Goal: Communication & Community: Answer question/provide support

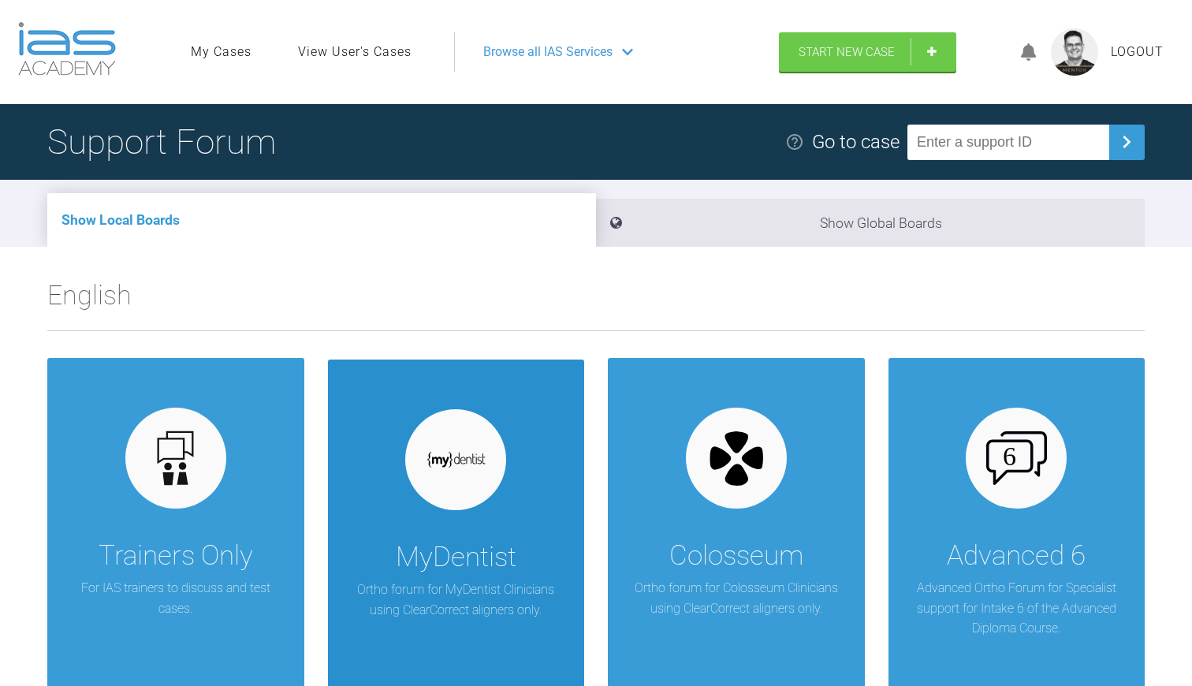
click at [455, 524] on div "MyDentist Ortho forum for MyDentist Clinicians using ClearCorrect aligners only." at bounding box center [456, 553] width 257 height 389
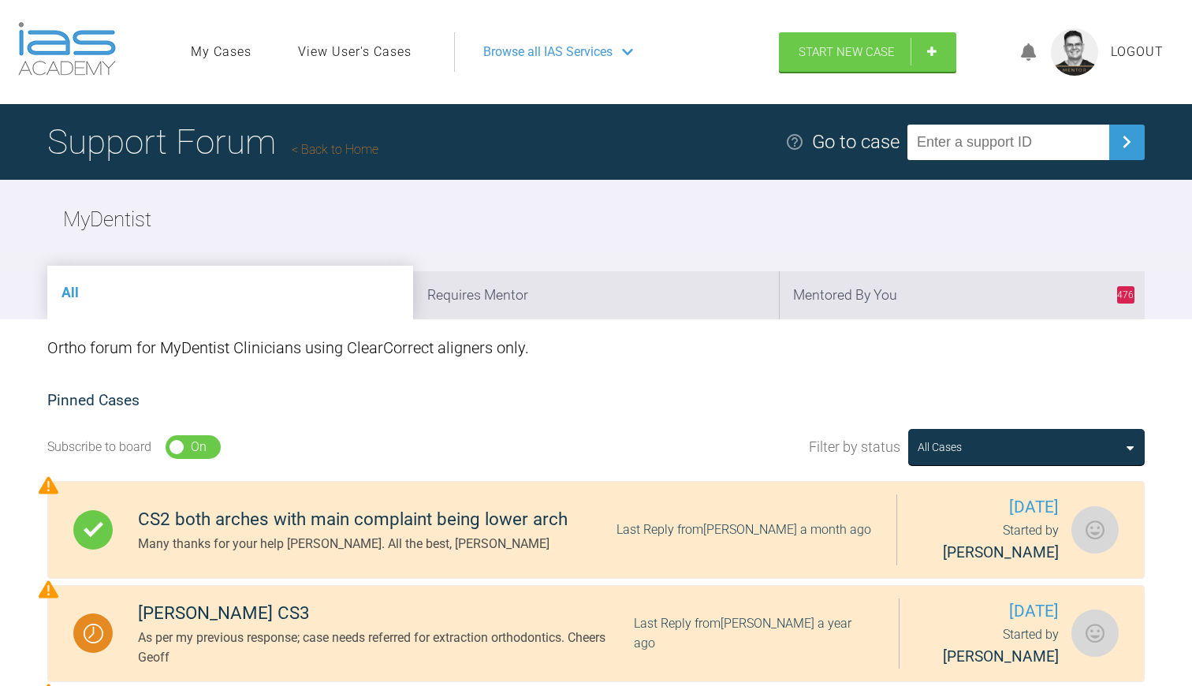
click at [350, 150] on link "Back to Home" at bounding box center [335, 149] width 87 height 15
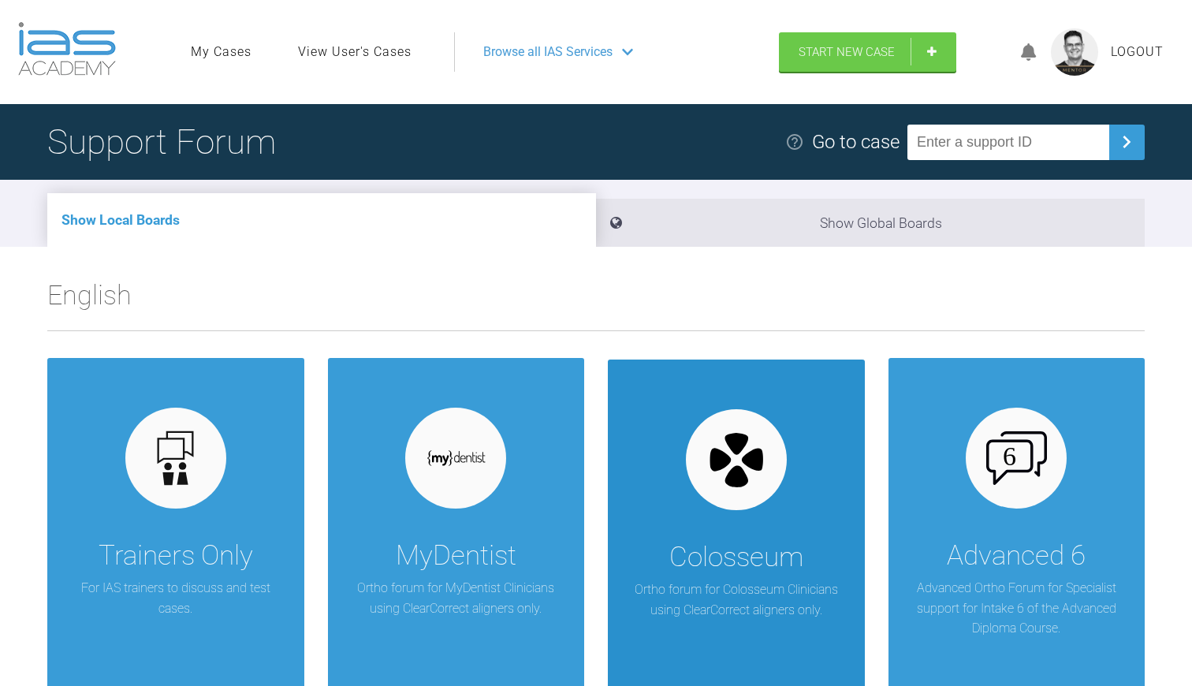
click at [673, 458] on div "Colosseum Ortho forum for Colosseum Clinicians using ClearCorrect aligners only." at bounding box center [736, 553] width 257 height 389
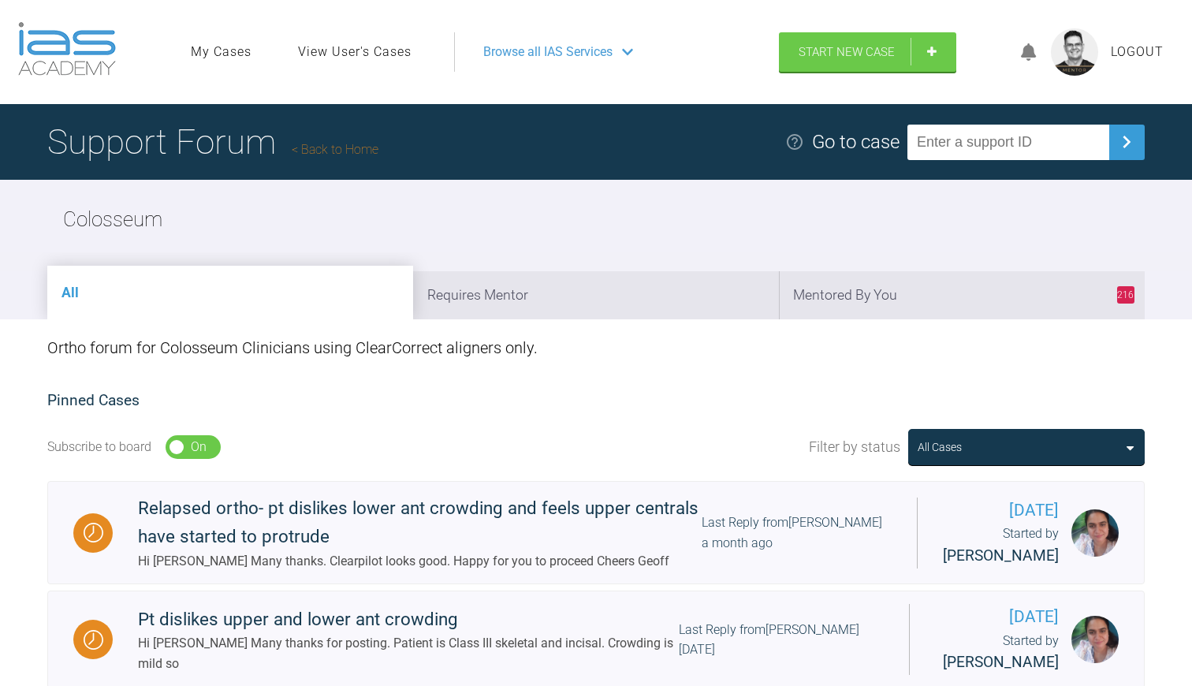
click at [368, 151] on link "Back to Home" at bounding box center [335, 149] width 87 height 15
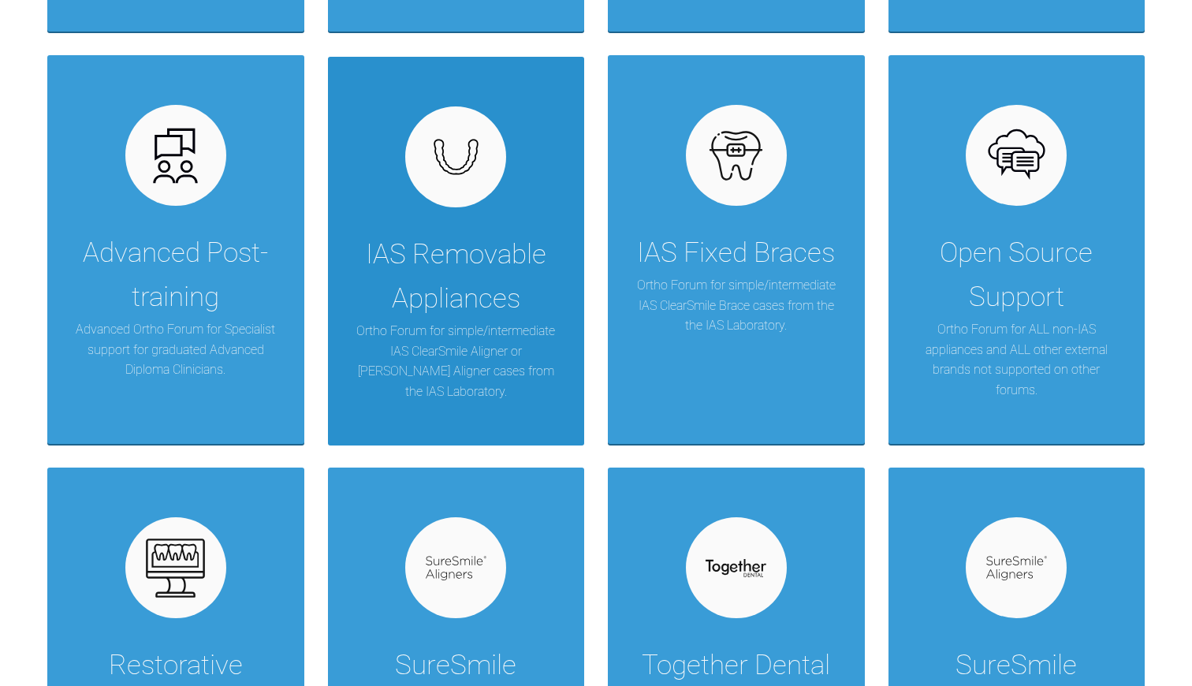
click at [462, 279] on div "IAS Removable Appliances" at bounding box center [457, 276] width 210 height 88
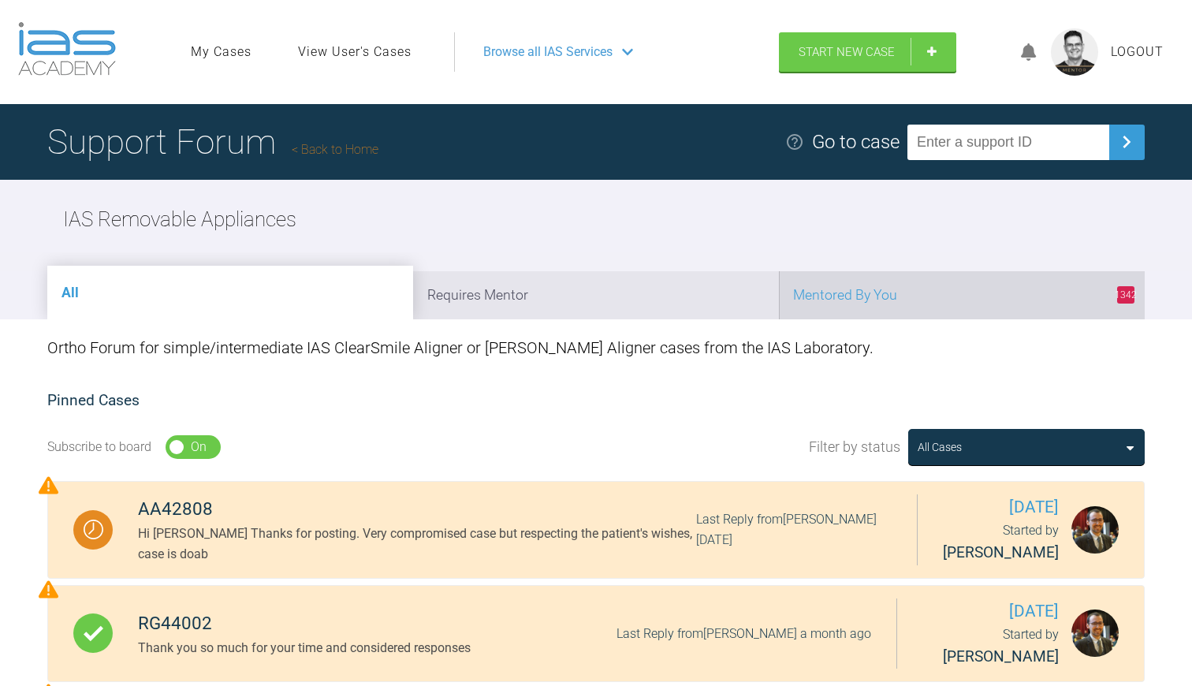
click at [860, 288] on li "1342 Mentored By You" at bounding box center [962, 295] width 366 height 48
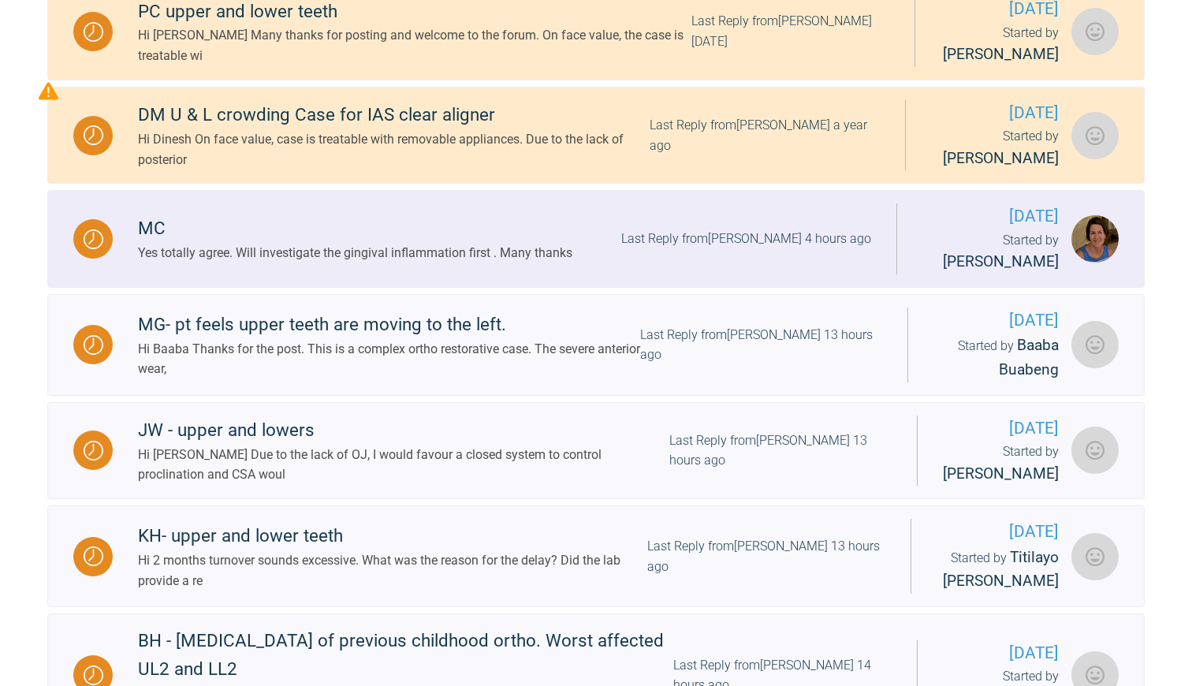
scroll to position [705, 0]
click at [450, 263] on div "Yes totally agree. Will investigate the gingival inflammation first . Many than…" at bounding box center [355, 253] width 434 height 20
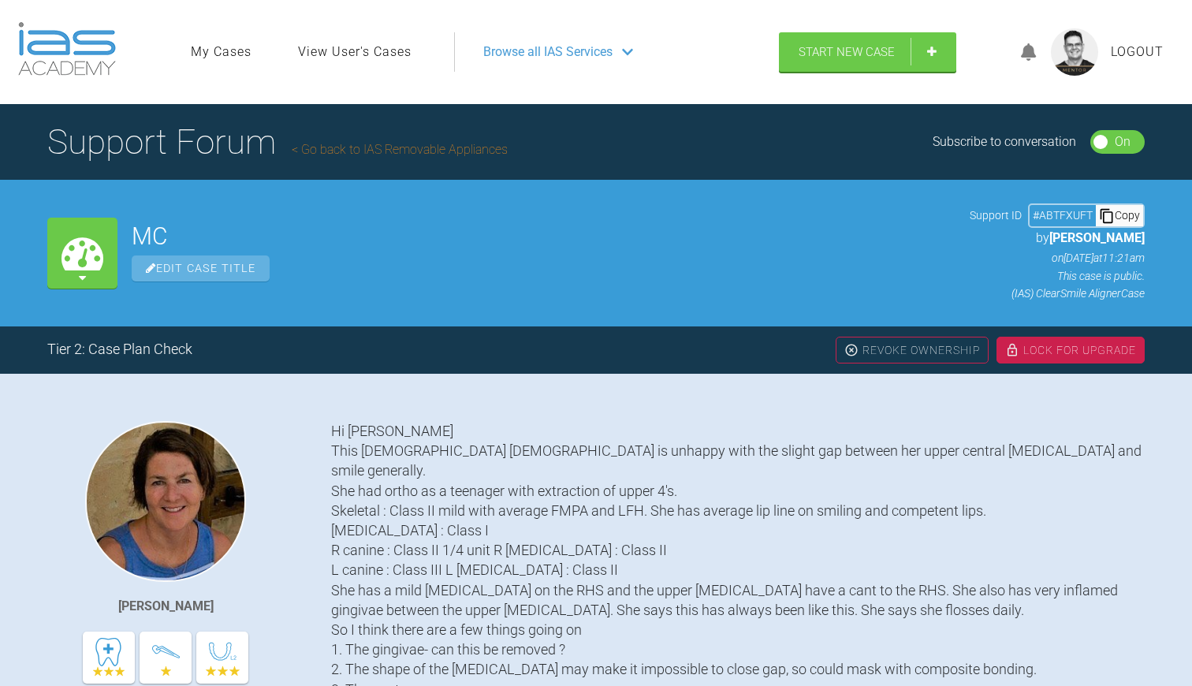
click at [378, 150] on link "Go back to IAS Removable Appliances" at bounding box center [400, 149] width 216 height 15
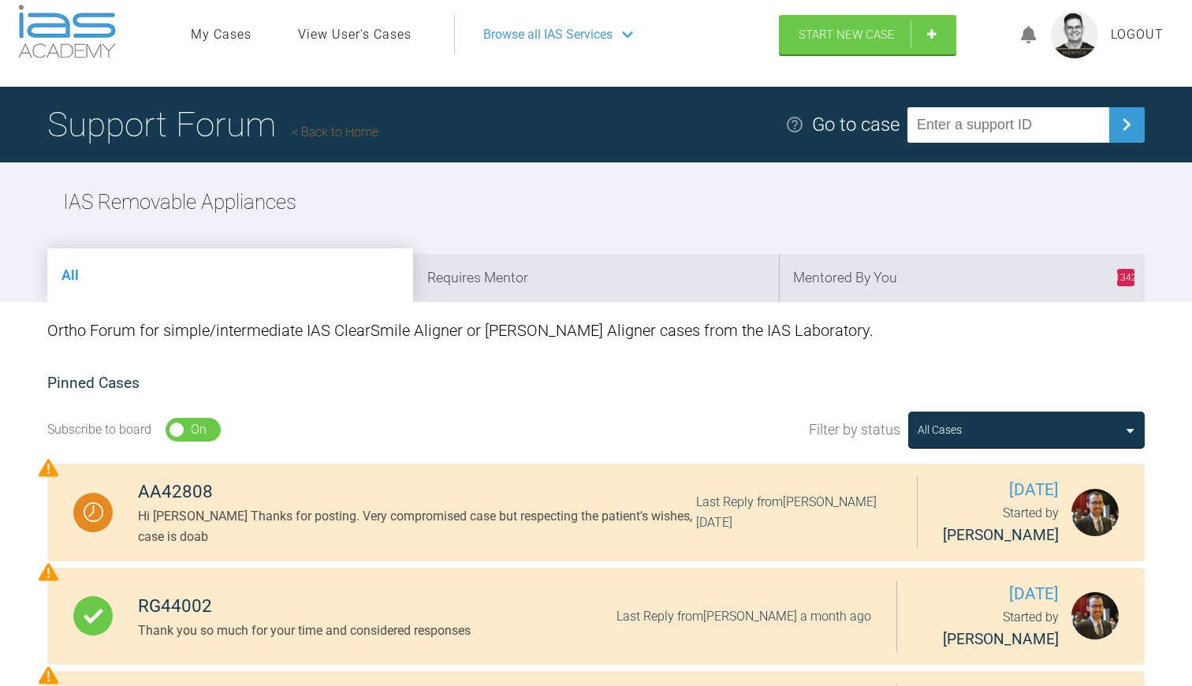
scroll to position [20, 0]
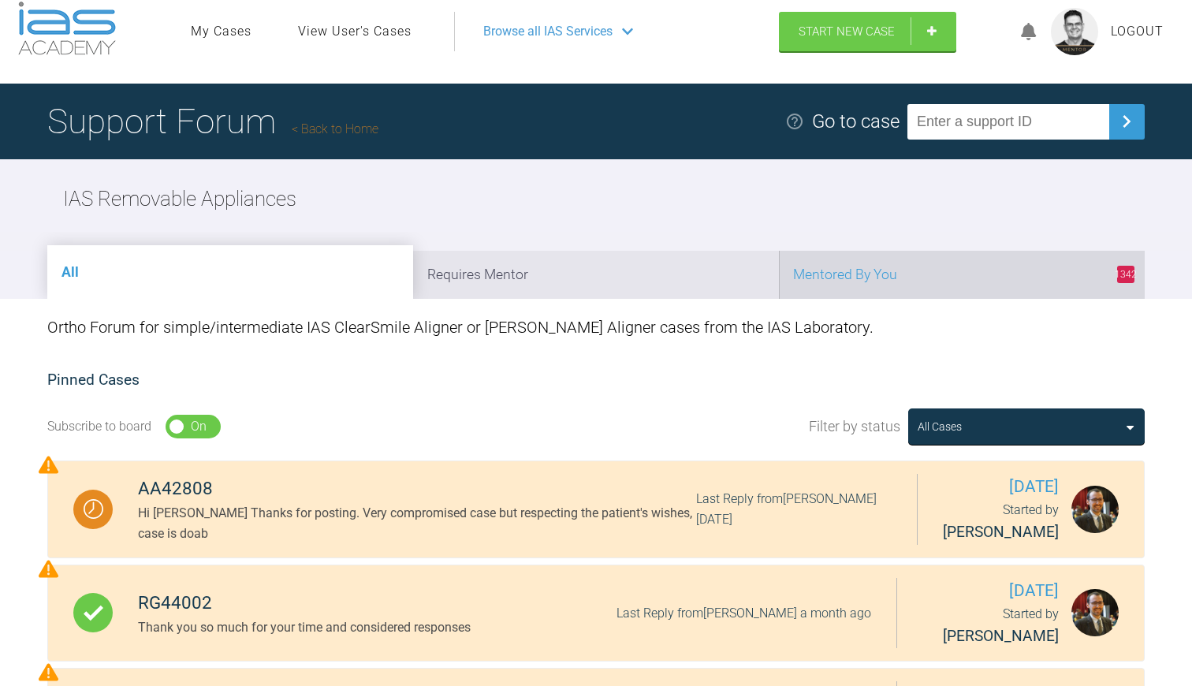
click at [812, 281] on li "1342 Mentored By You" at bounding box center [962, 275] width 366 height 48
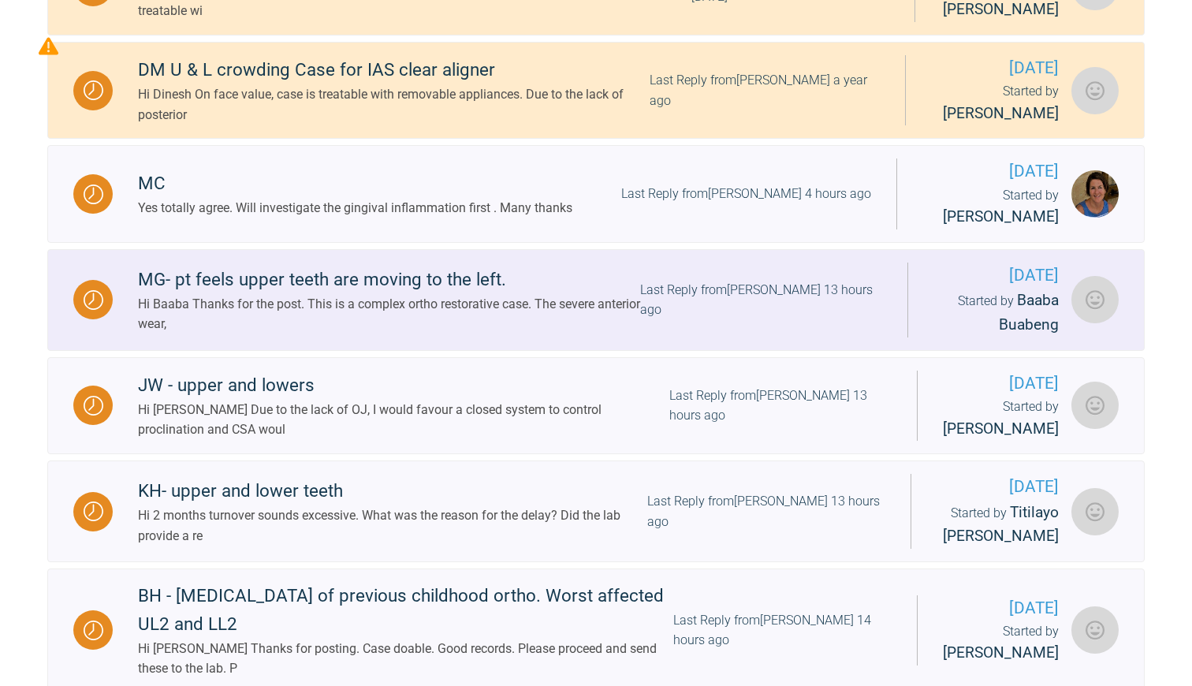
scroll to position [752, 0]
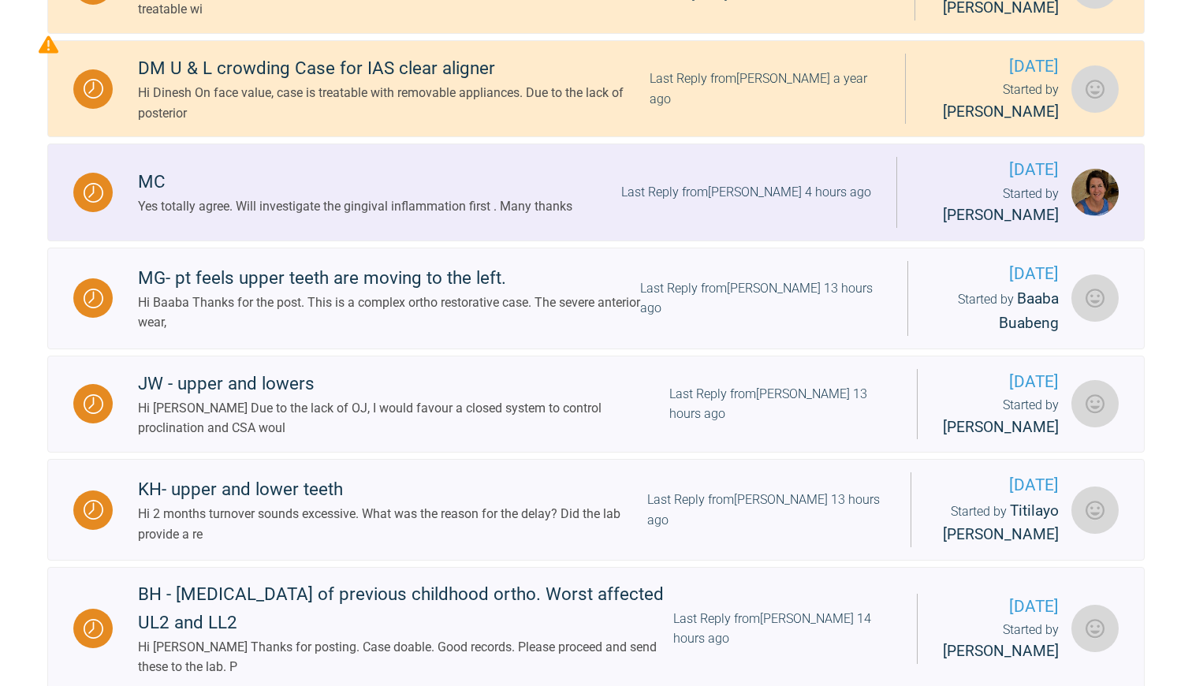
click at [471, 217] on div "Yes totally agree. Will investigate the gingival inflammation first . Many than…" at bounding box center [355, 206] width 434 height 20
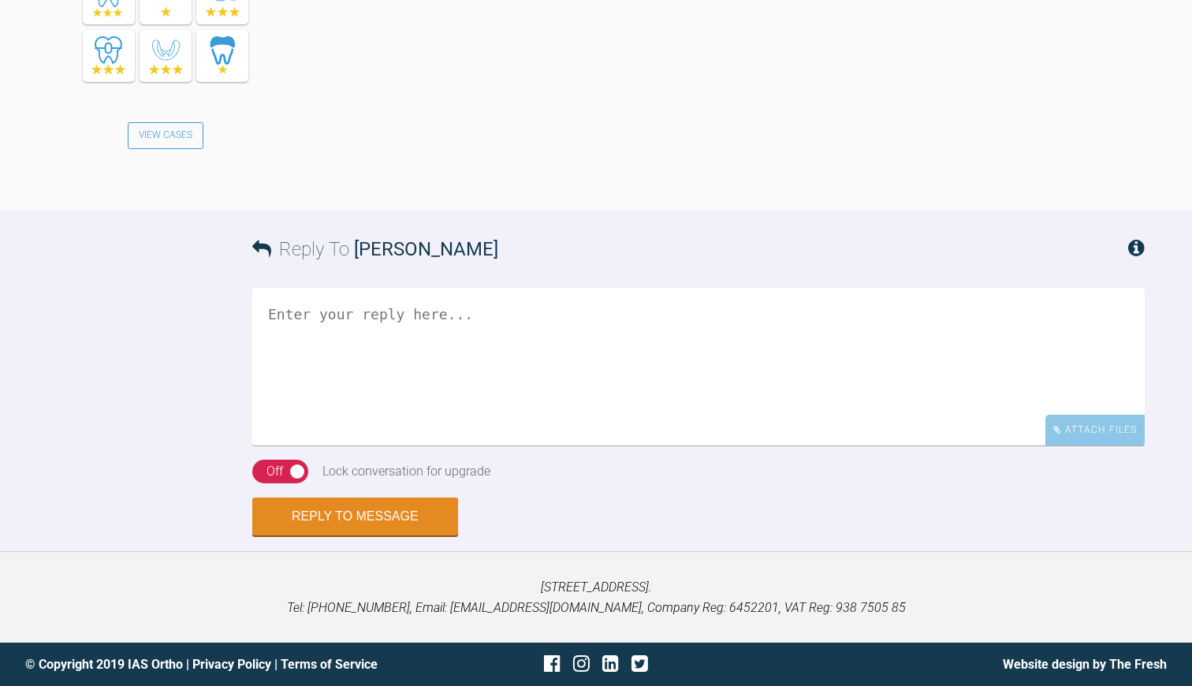
scroll to position [2705, 0]
click at [325, 316] on textarea at bounding box center [698, 367] width 892 height 158
type textarea "O"
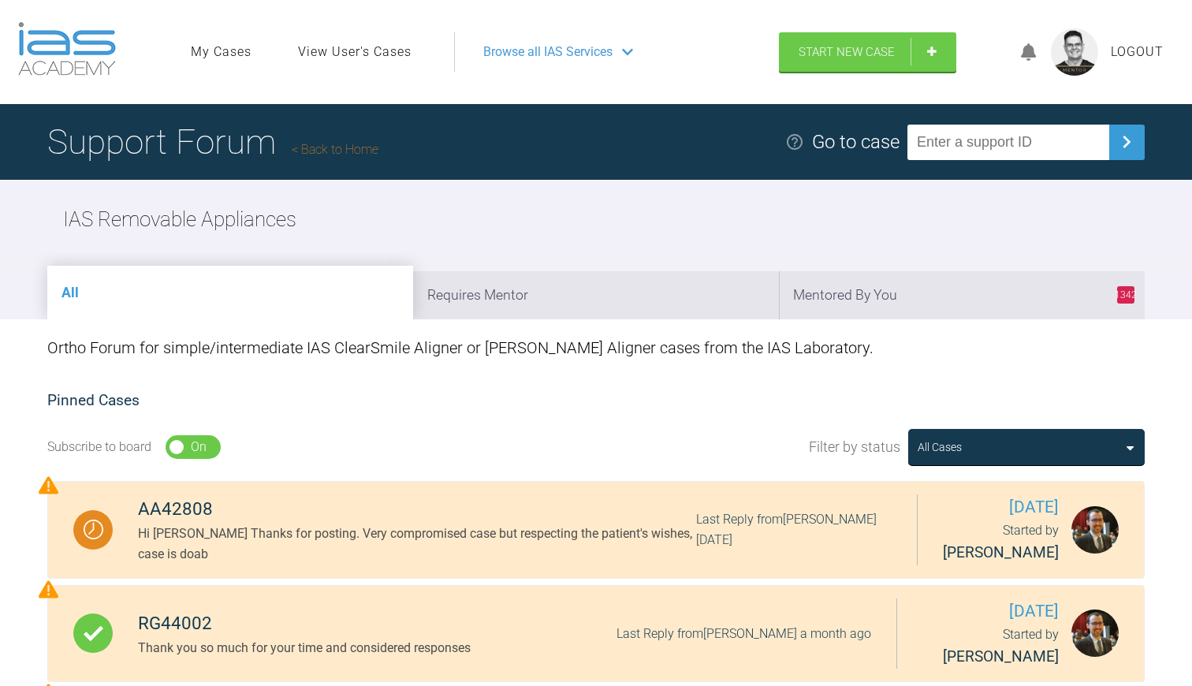
scroll to position [-1, 0]
click at [348, 147] on link "Back to Home" at bounding box center [335, 149] width 87 height 15
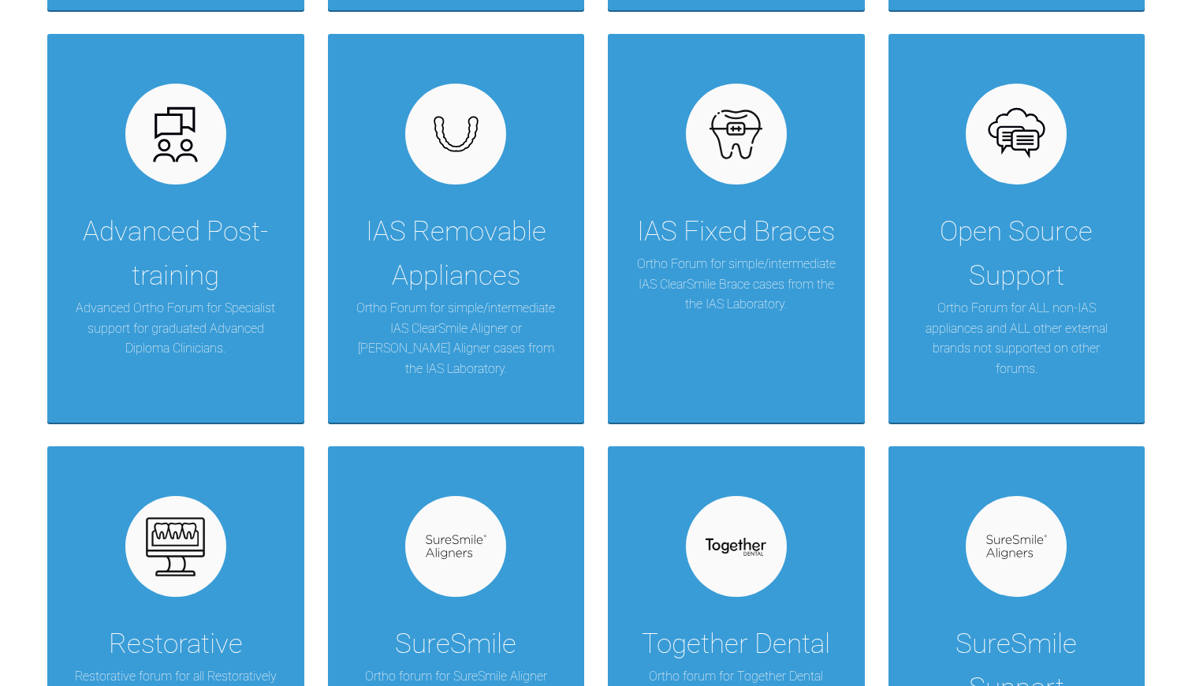
scroll to position [1303, 0]
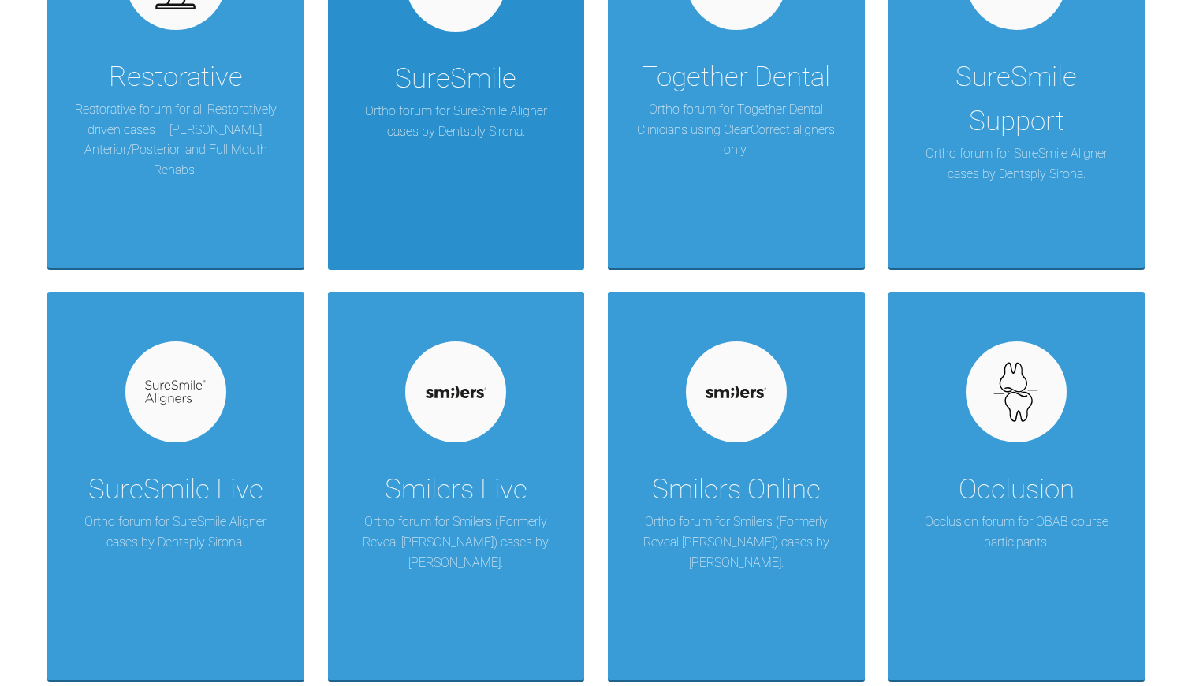
click at [435, 149] on div "SureSmile Ortho forum for SureSmile Aligner cases by Dentsply Sirona." at bounding box center [456, 75] width 257 height 389
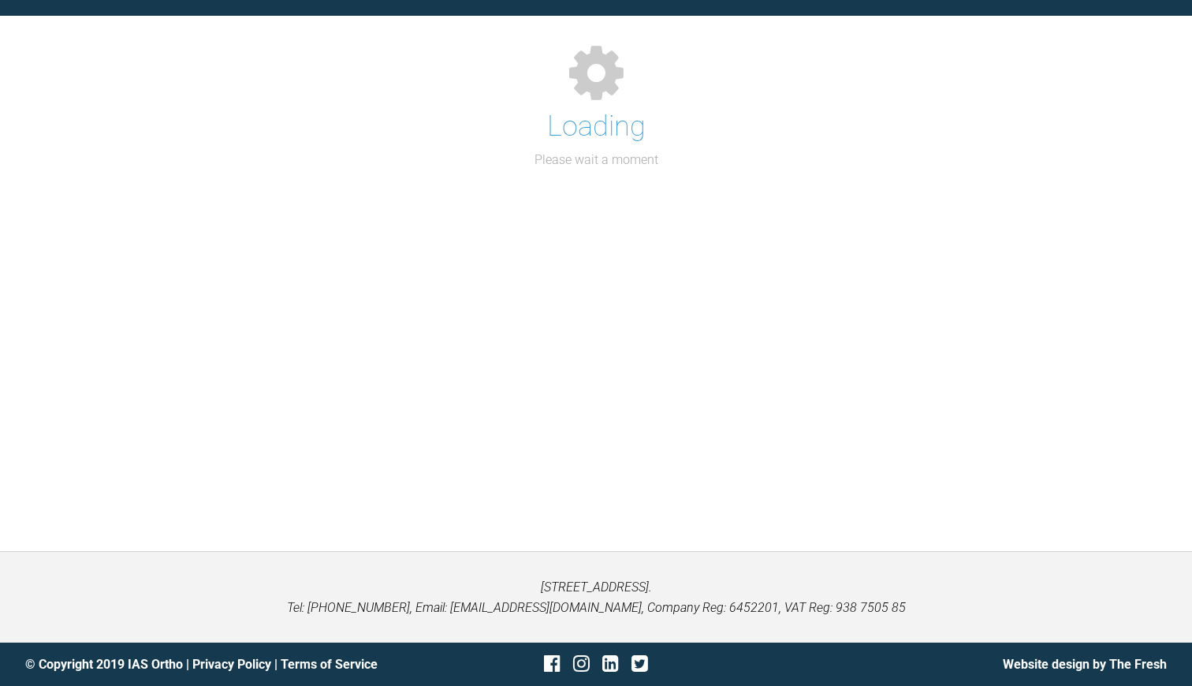
scroll to position [162, 0]
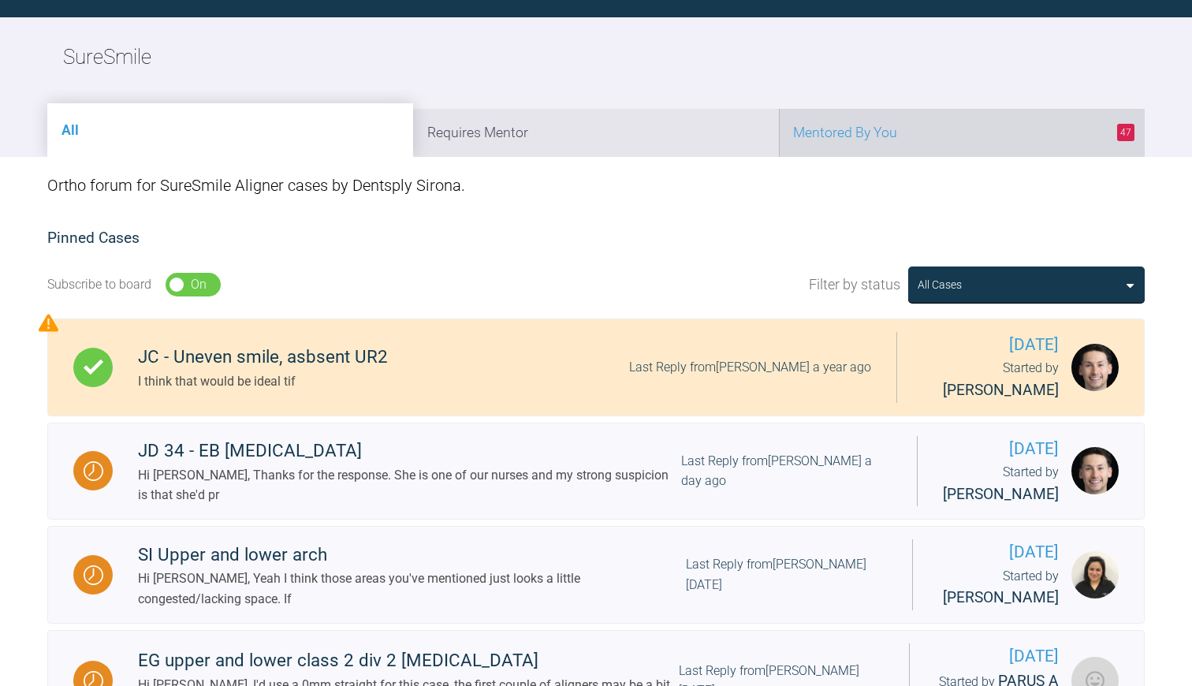
click at [857, 130] on li "47 Mentored By You" at bounding box center [962, 133] width 366 height 48
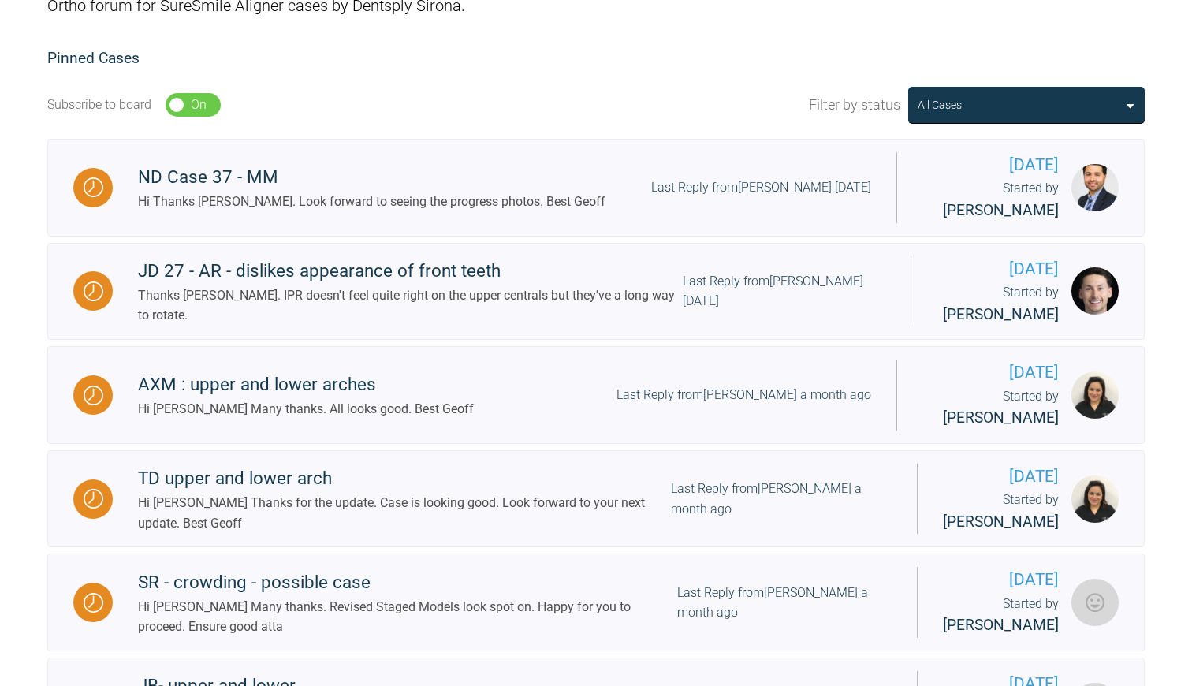
scroll to position [358, 0]
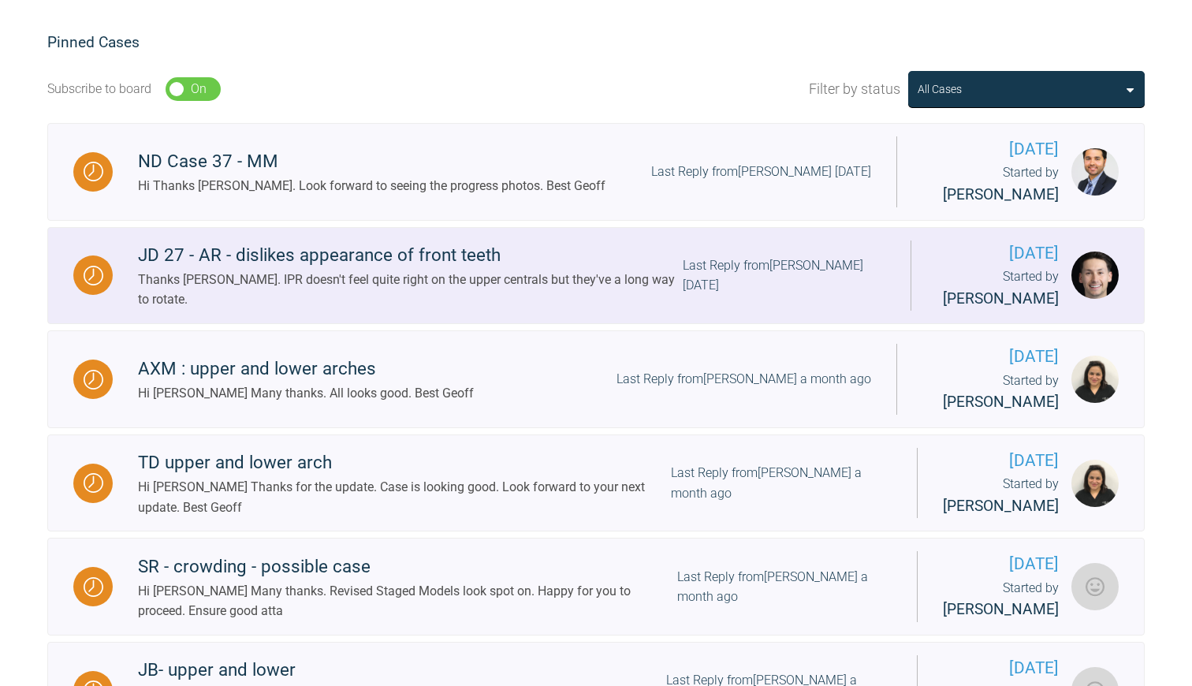
click at [442, 303] on div "Thanks [PERSON_NAME]. IPR doesn't feel quite right on the upper centrals but th…" at bounding box center [410, 290] width 545 height 40
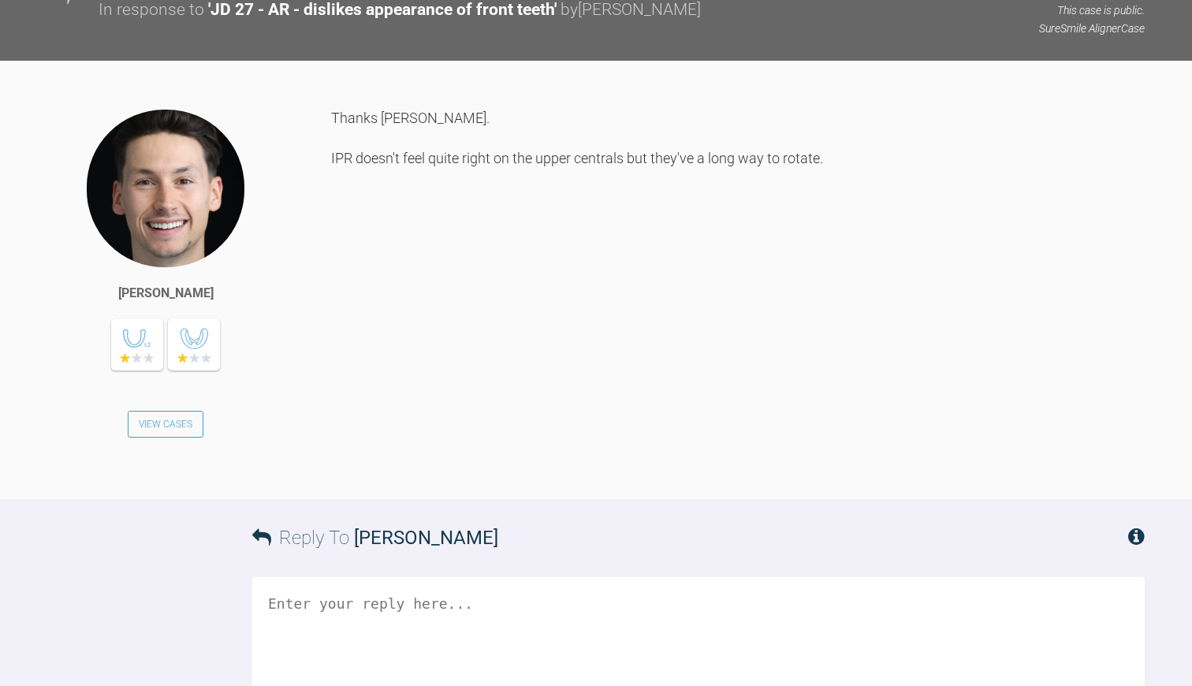
scroll to position [6199, 0]
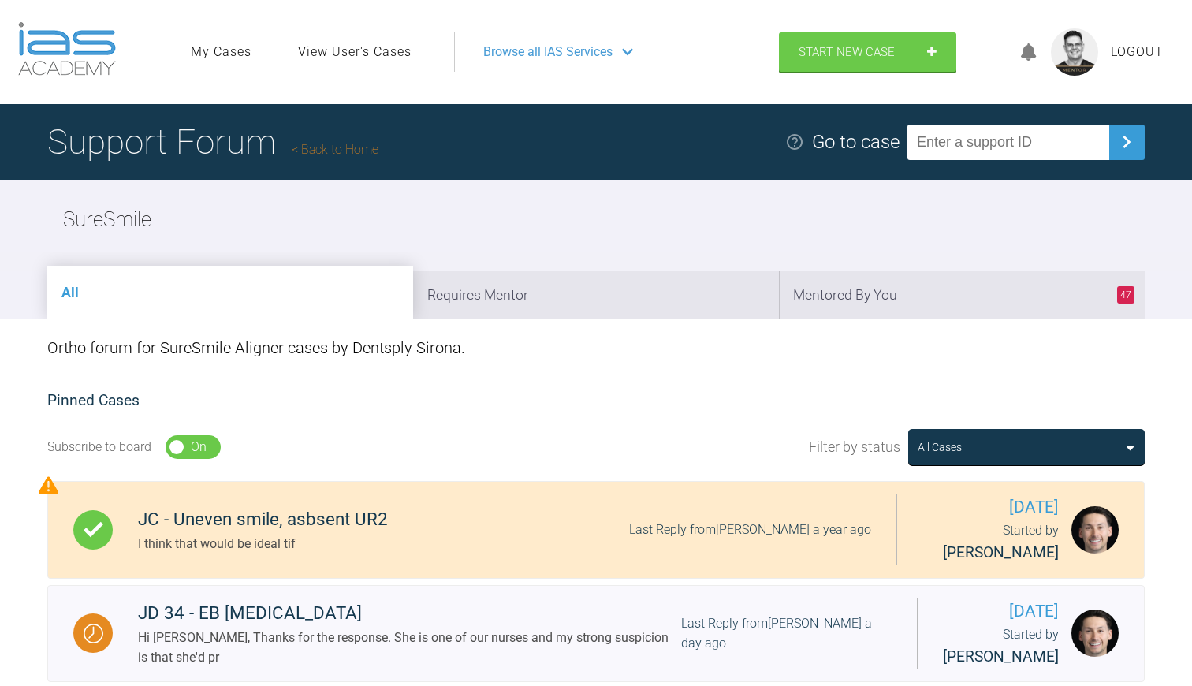
click at [344, 145] on link "Back to Home" at bounding box center [335, 149] width 87 height 15
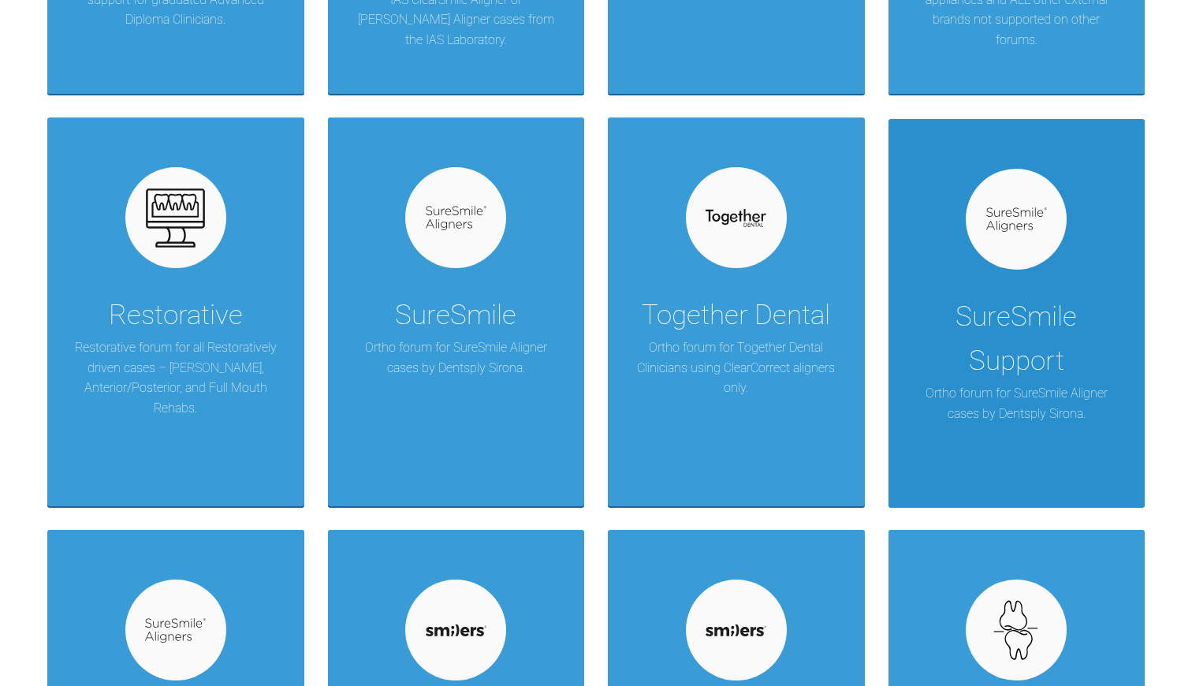
click at [1012, 391] on p "Ortho forum for SureSmile Aligner cases by Dentsply Sirona." at bounding box center [1017, 403] width 210 height 40
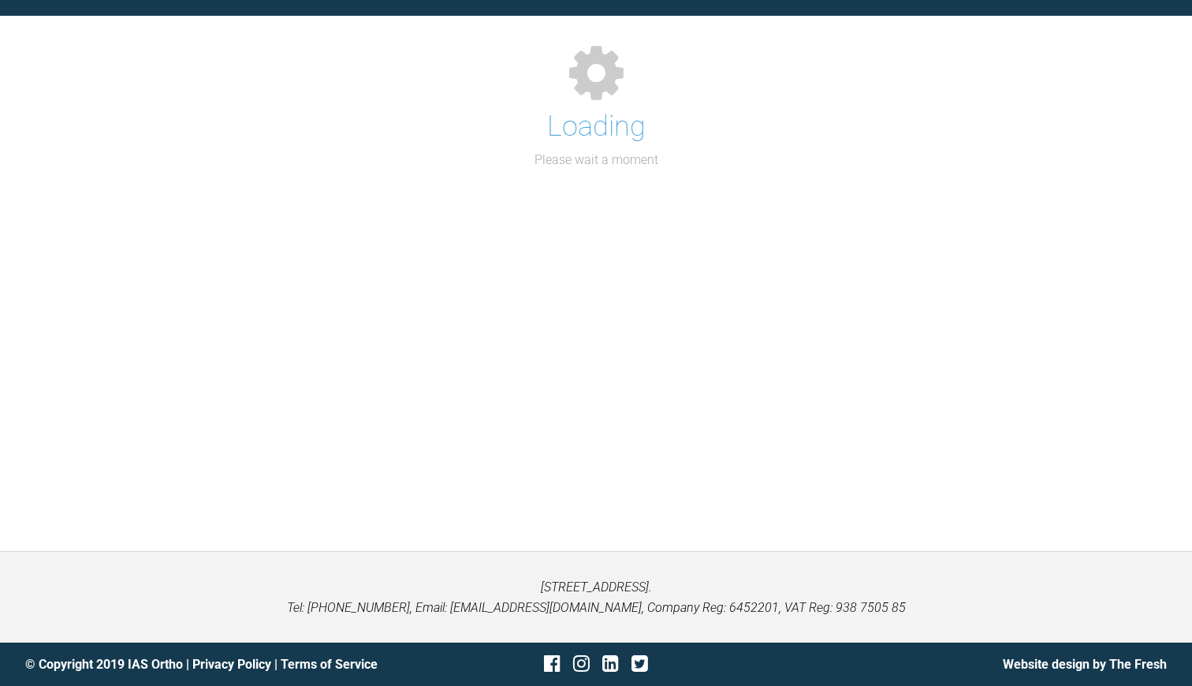
scroll to position [162, 0]
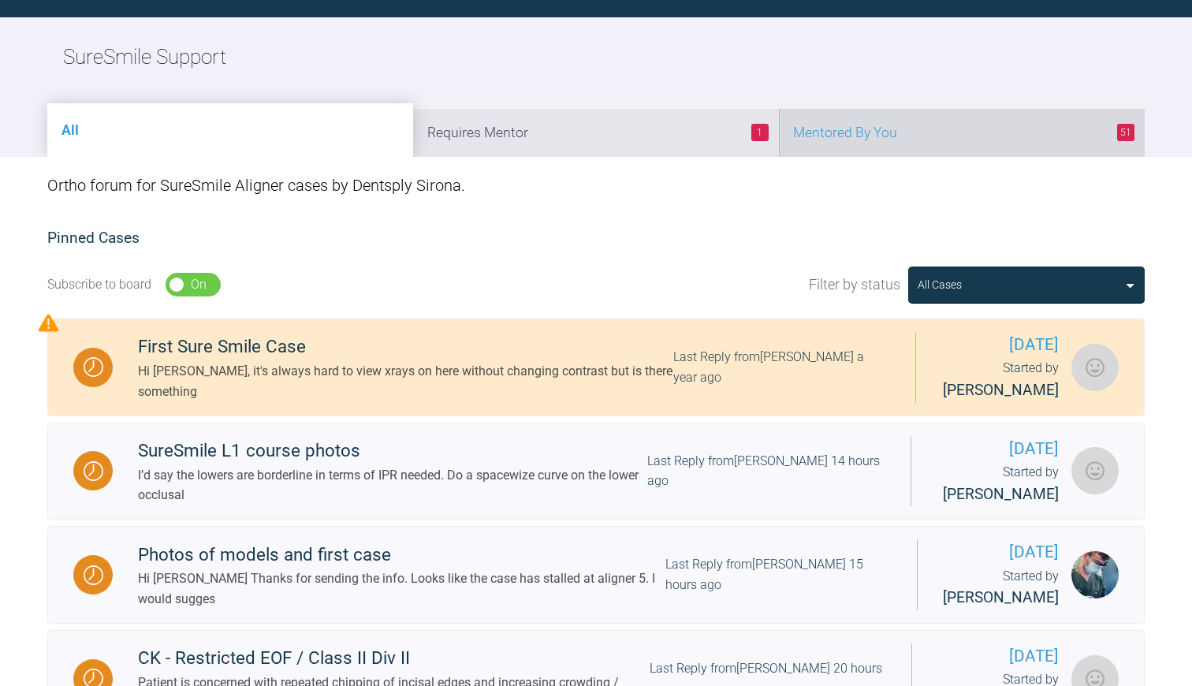
click at [848, 127] on li "51 Mentored By You" at bounding box center [962, 133] width 366 height 48
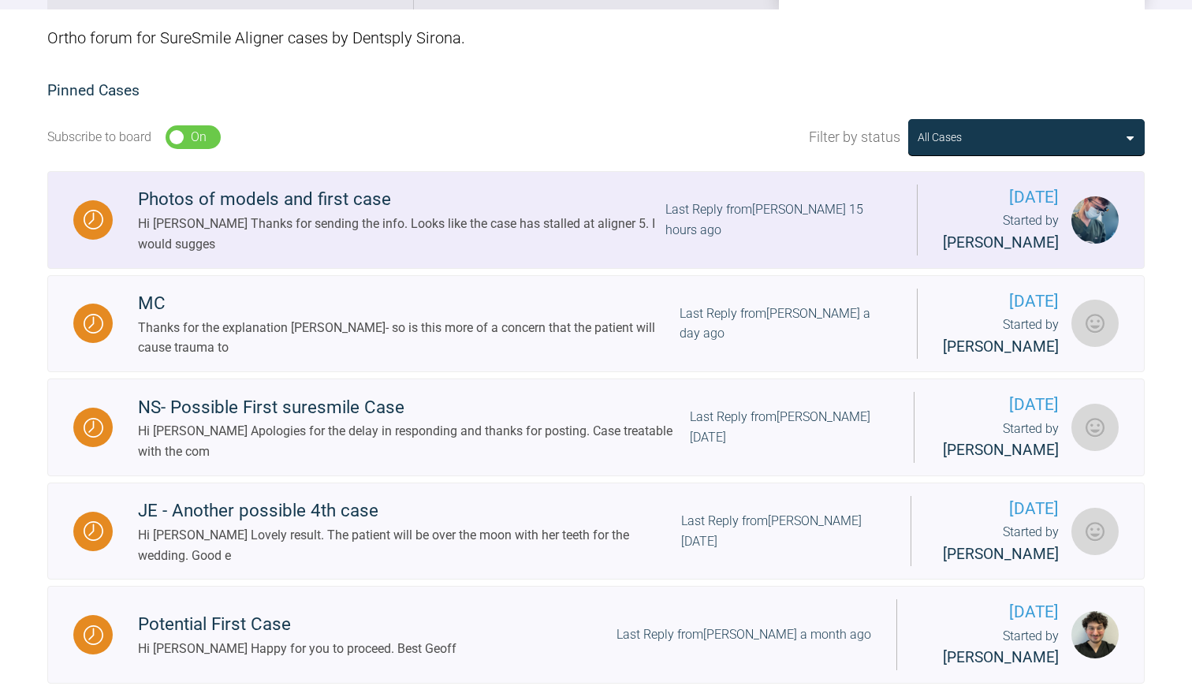
scroll to position [314, 0]
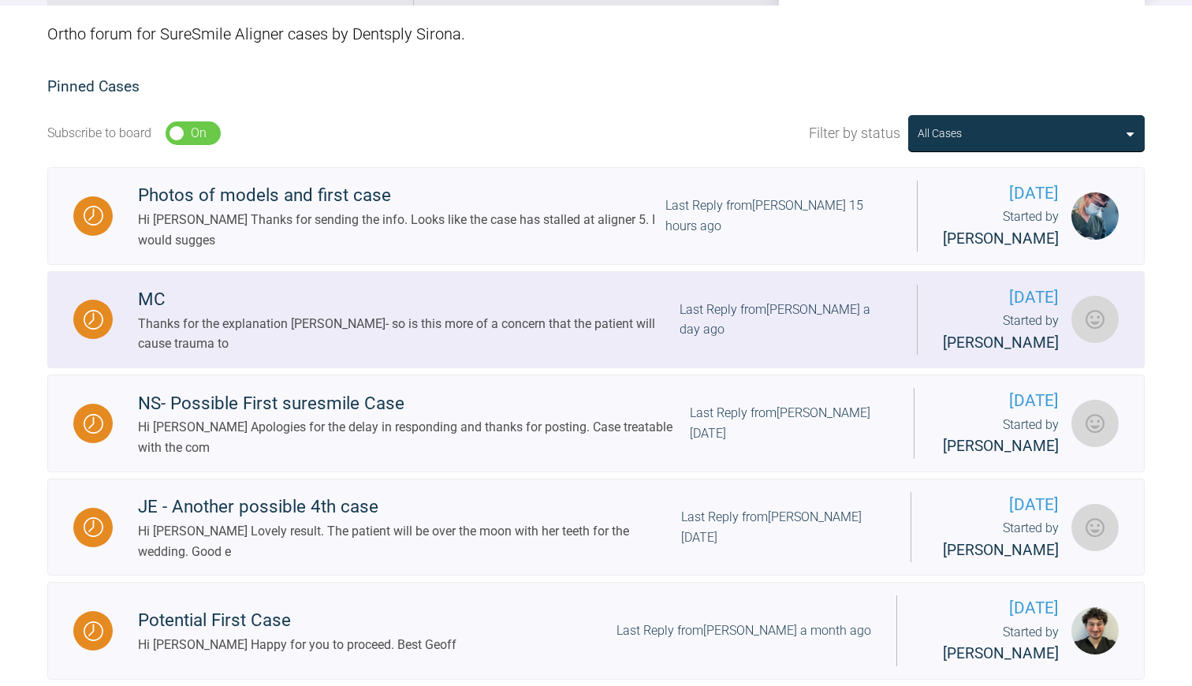
click at [490, 337] on div "Thanks for the explanation [PERSON_NAME]- so is this more of a concern that the…" at bounding box center [408, 334] width 541 height 40
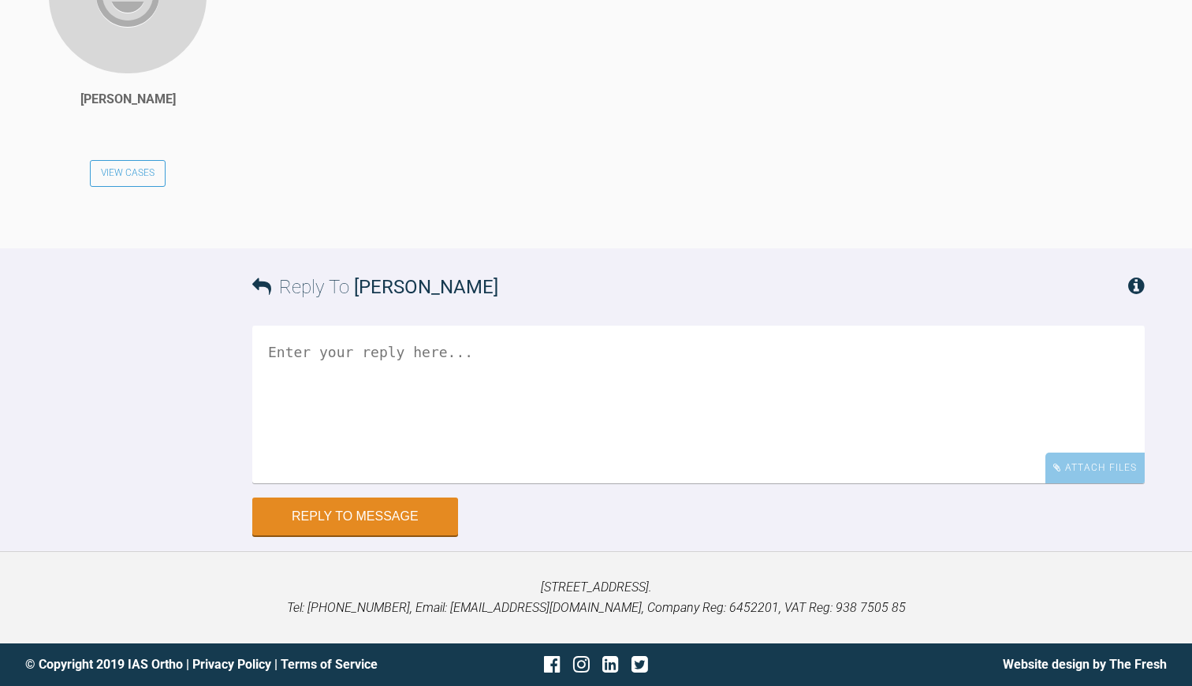
scroll to position [8714, 0]
click at [309, 483] on textarea at bounding box center [698, 404] width 892 height 158
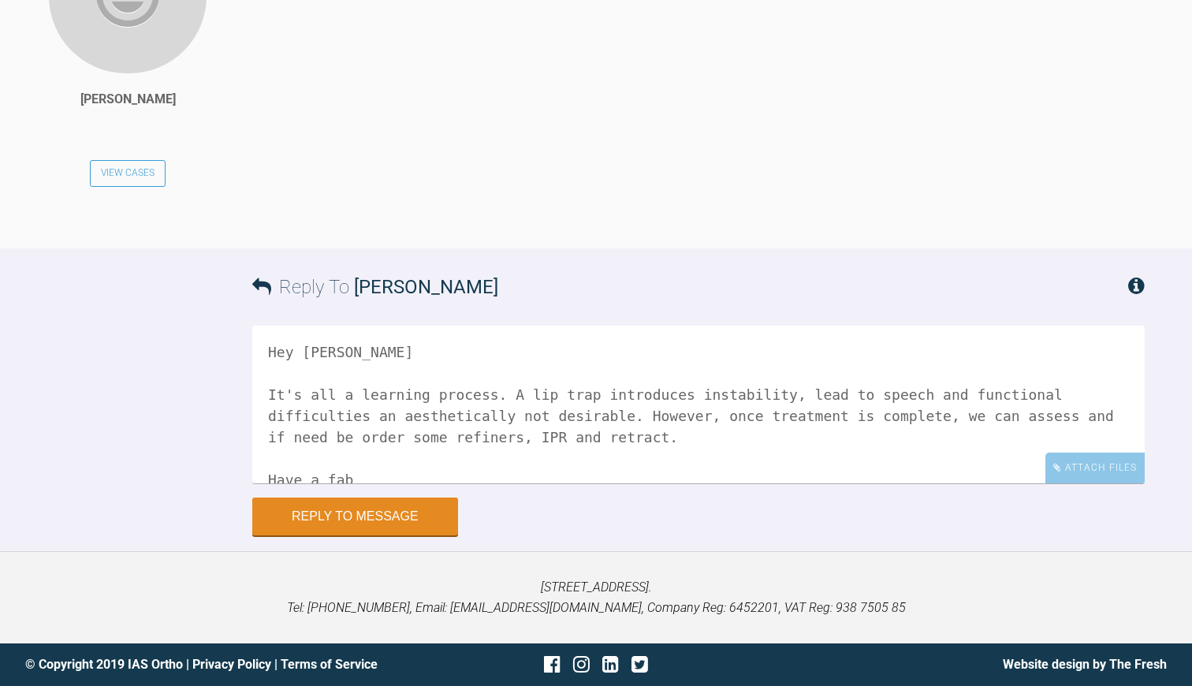
click at [268, 483] on textarea "Hey [PERSON_NAME] It's all a learning process. A lip trap introduces instabilit…" at bounding box center [698, 404] width 892 height 158
click at [348, 483] on textarea "Hey [PERSON_NAME] Not at all! It's all a learning process. A lip trap introduce…" at bounding box center [698, 404] width 892 height 158
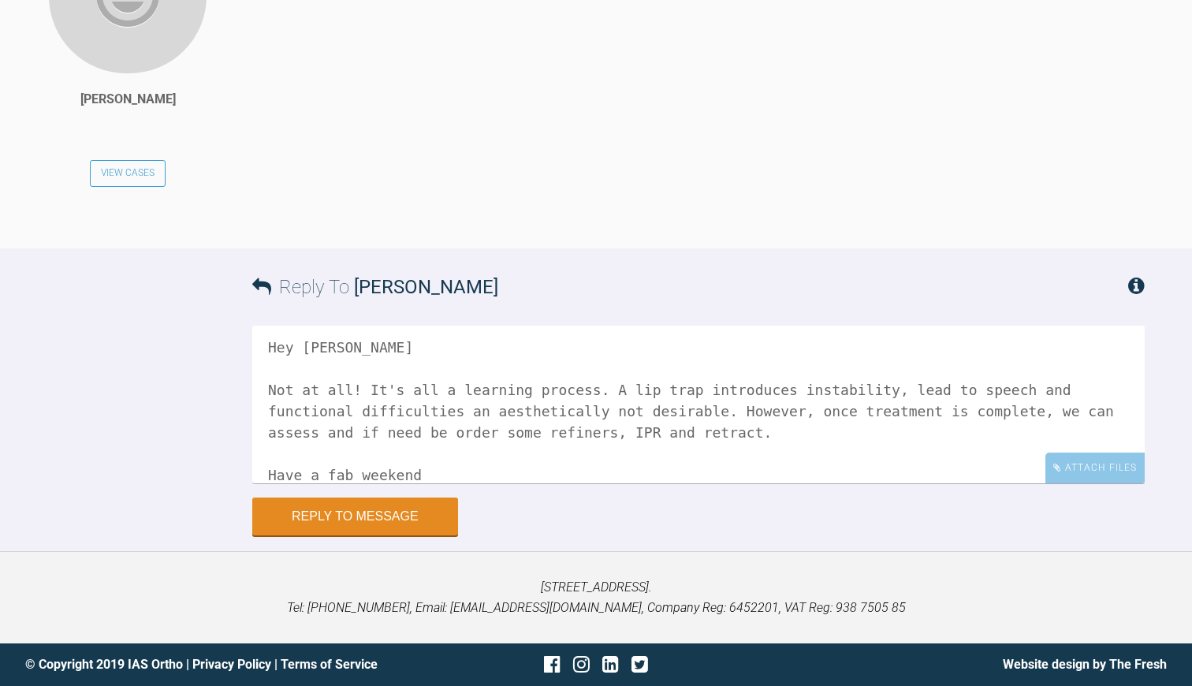
scroll to position [26, 0]
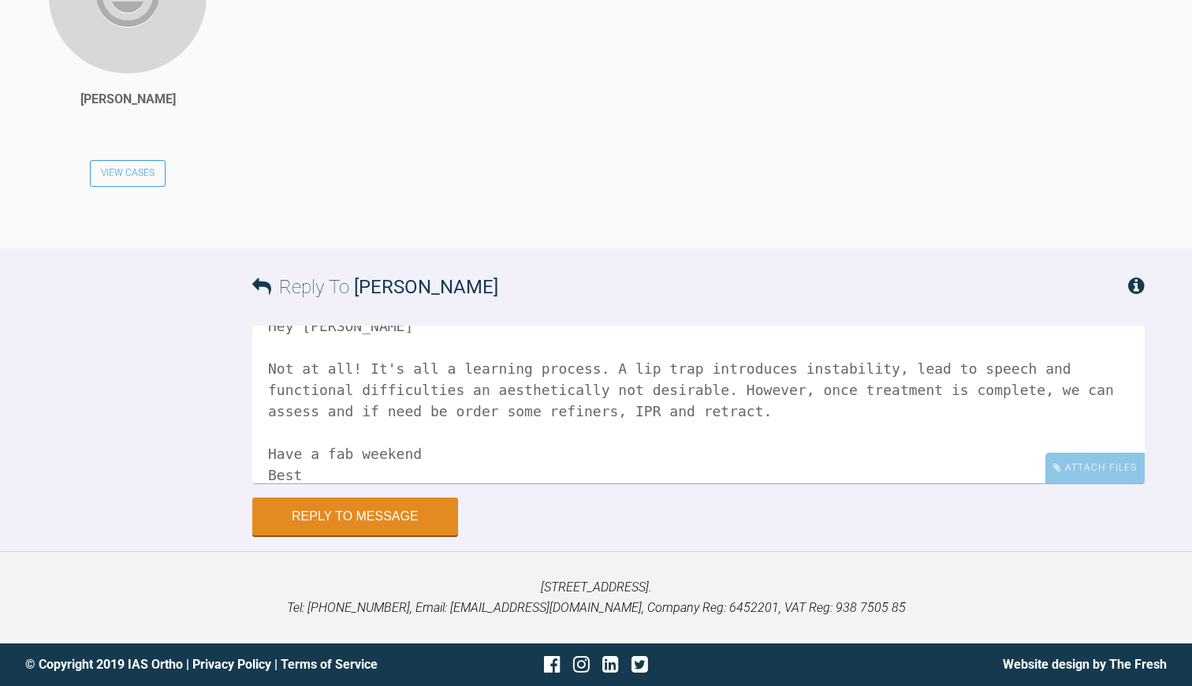
click at [955, 483] on textarea "Hey [PERSON_NAME] Not at all! It's all a learning process. A lip trap introduce…" at bounding box center [698, 404] width 892 height 158
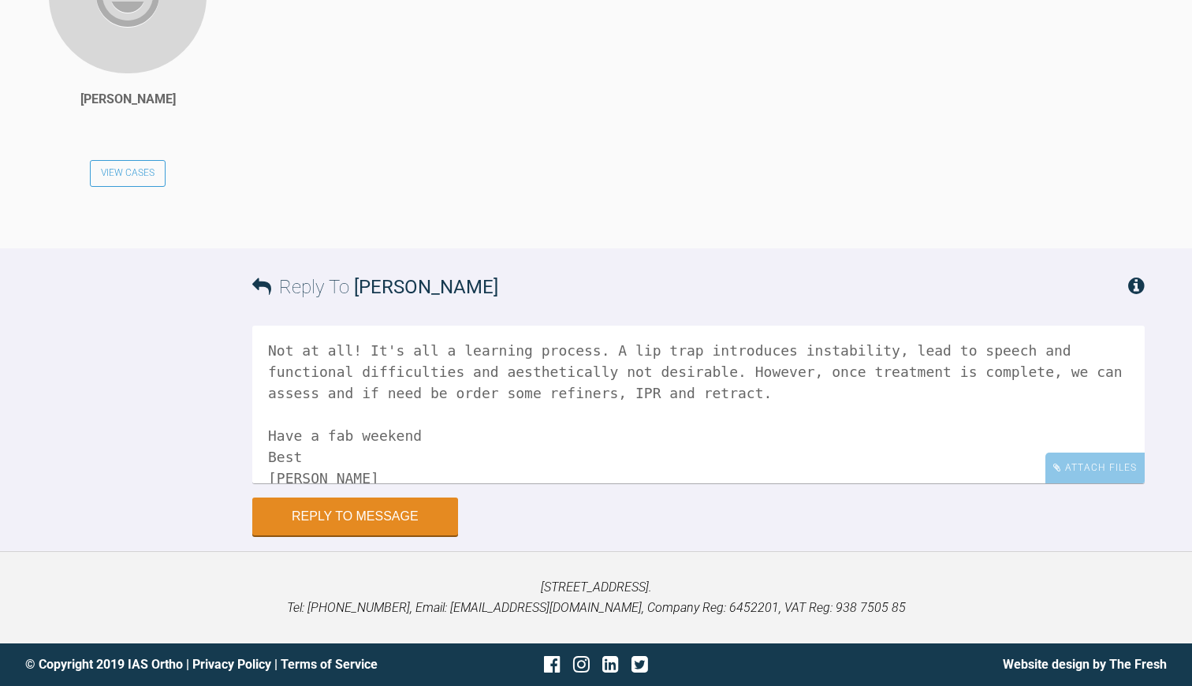
scroll to position [8885, 0]
type textarea "Hey [PERSON_NAME] Not at all! It's all a learning process. A lip trap introduce…"
click at [350, 515] on button "Reply to Message" at bounding box center [355, 518] width 206 height 38
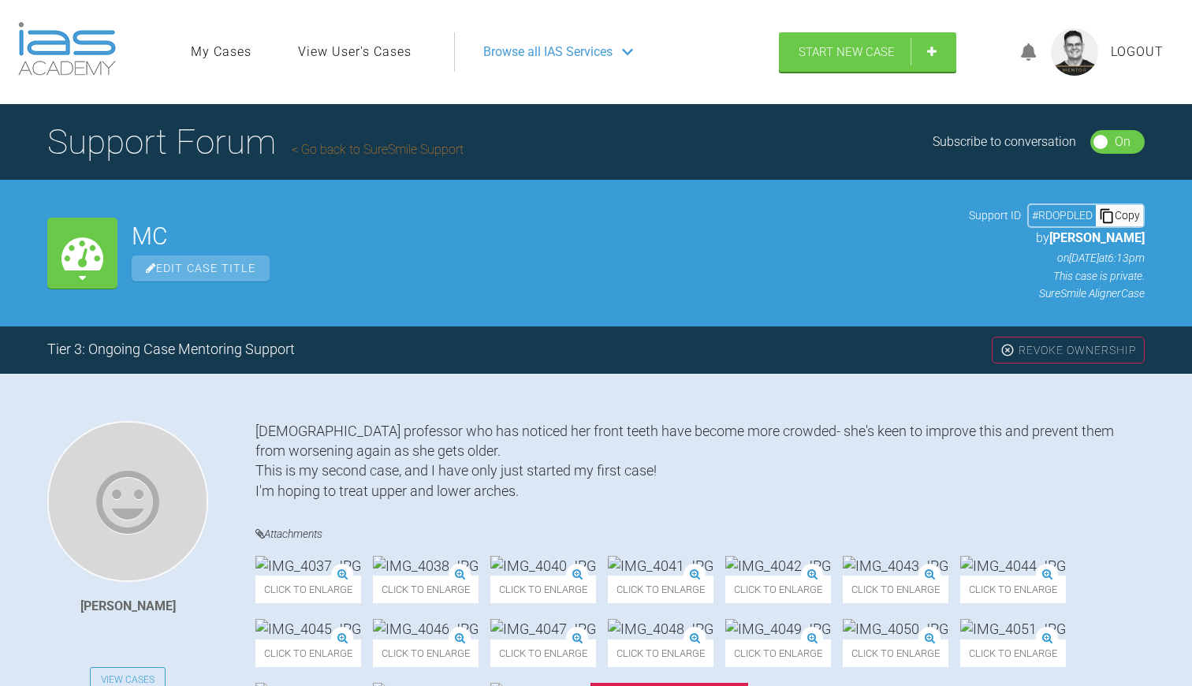
scroll to position [0, 0]
click at [342, 153] on link "Go back to SureSmile Support" at bounding box center [378, 149] width 172 height 15
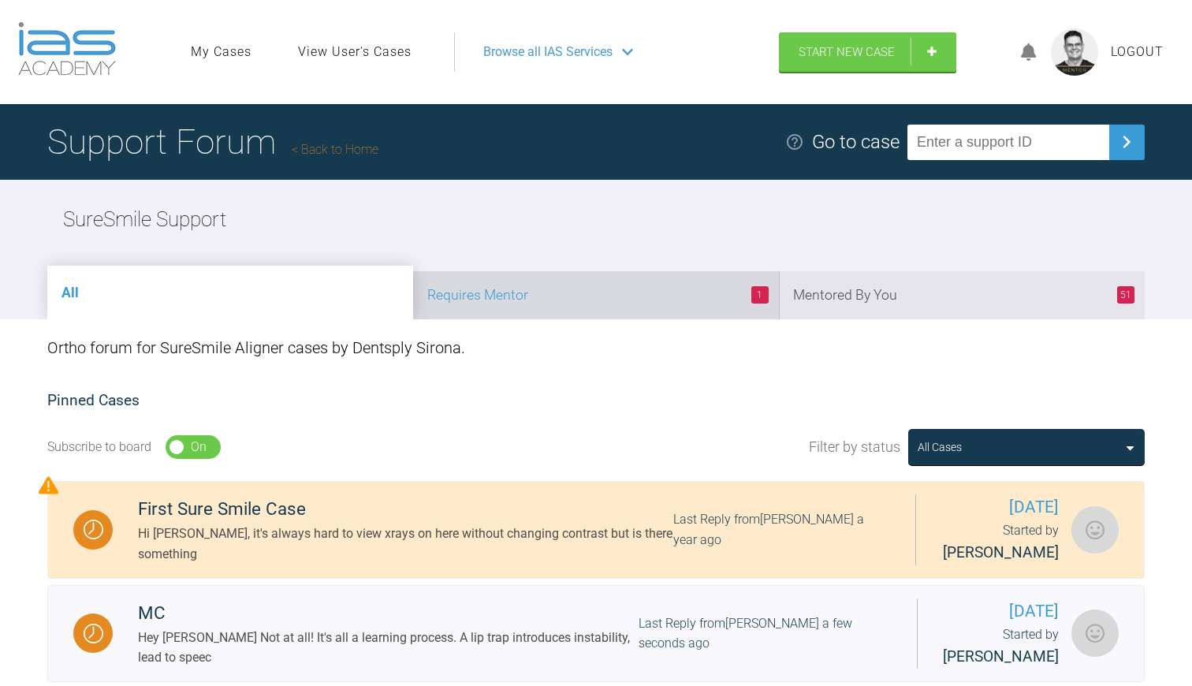
click at [667, 298] on li "1 Requires Mentor" at bounding box center [596, 295] width 366 height 48
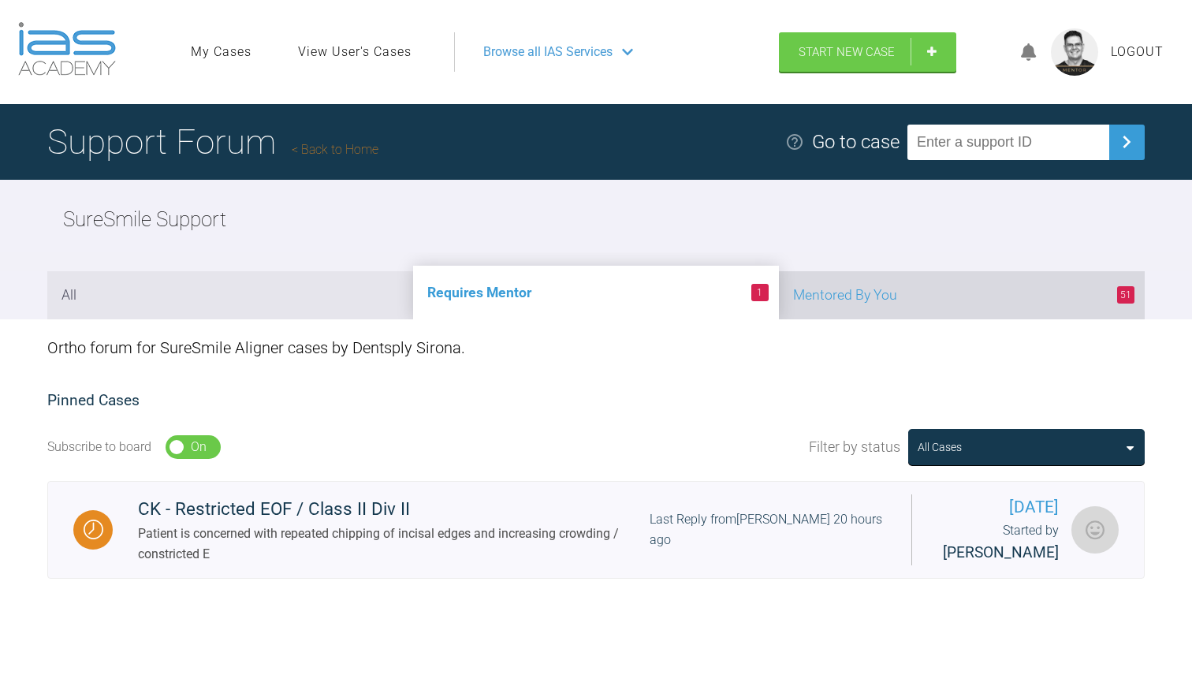
click at [896, 314] on li "51 Mentored By You" at bounding box center [962, 295] width 366 height 48
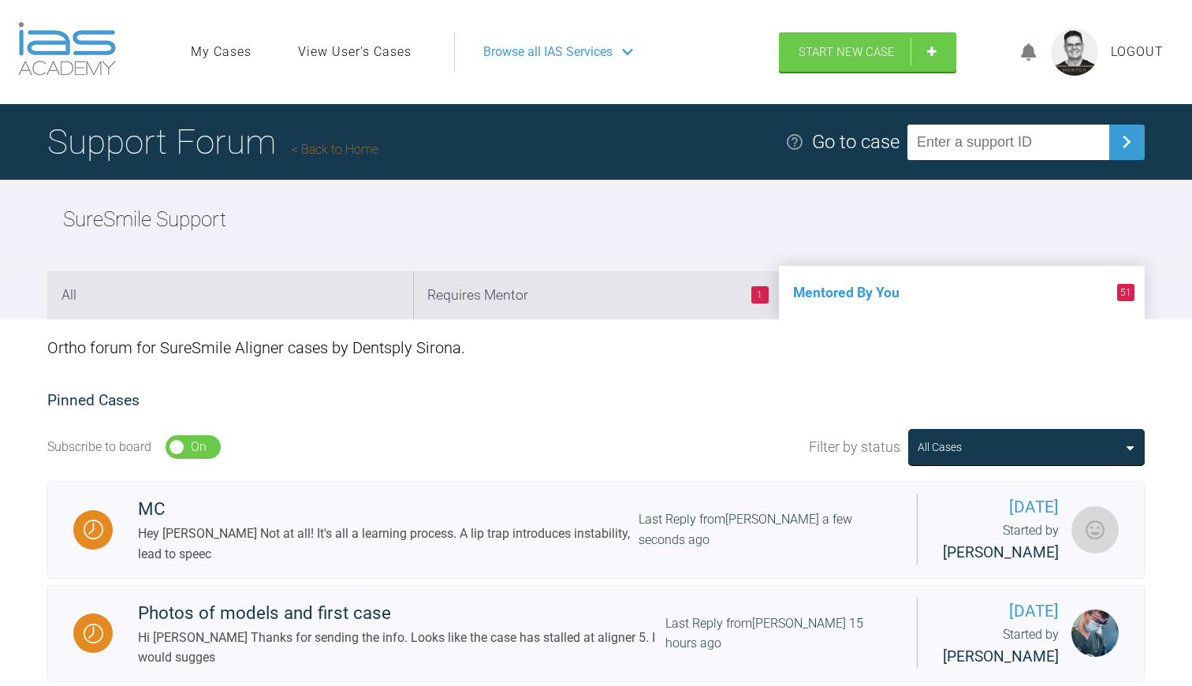
click at [327, 147] on link "Back to Home" at bounding box center [335, 149] width 87 height 15
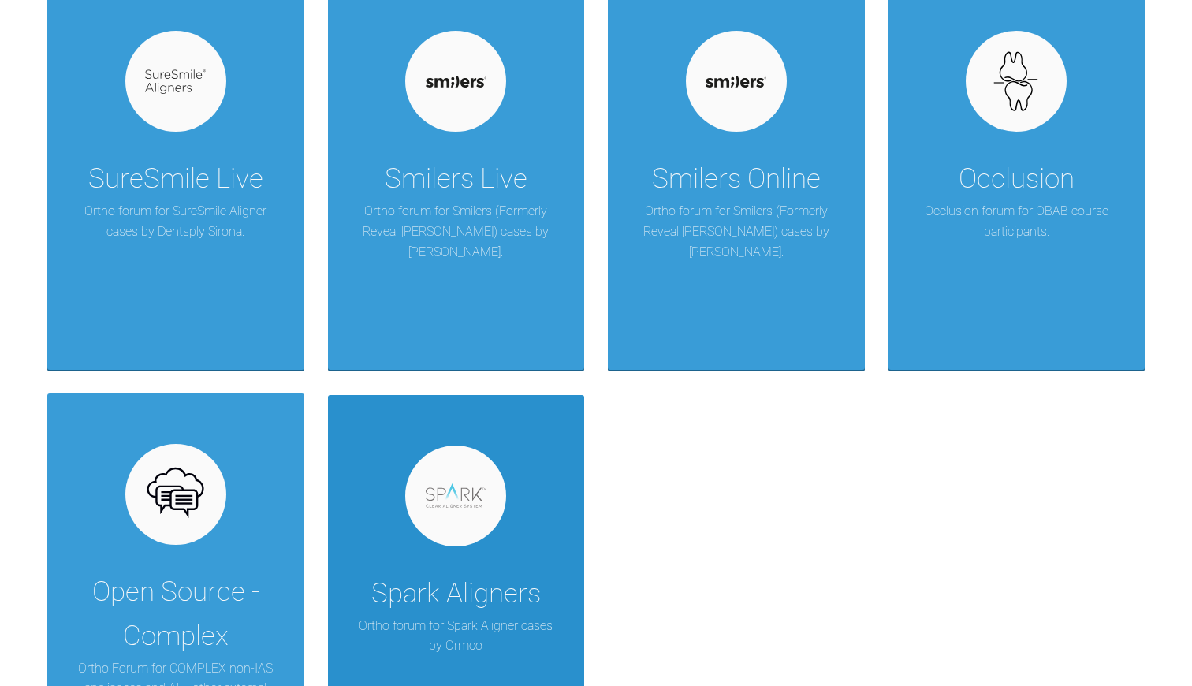
scroll to position [1605, 0]
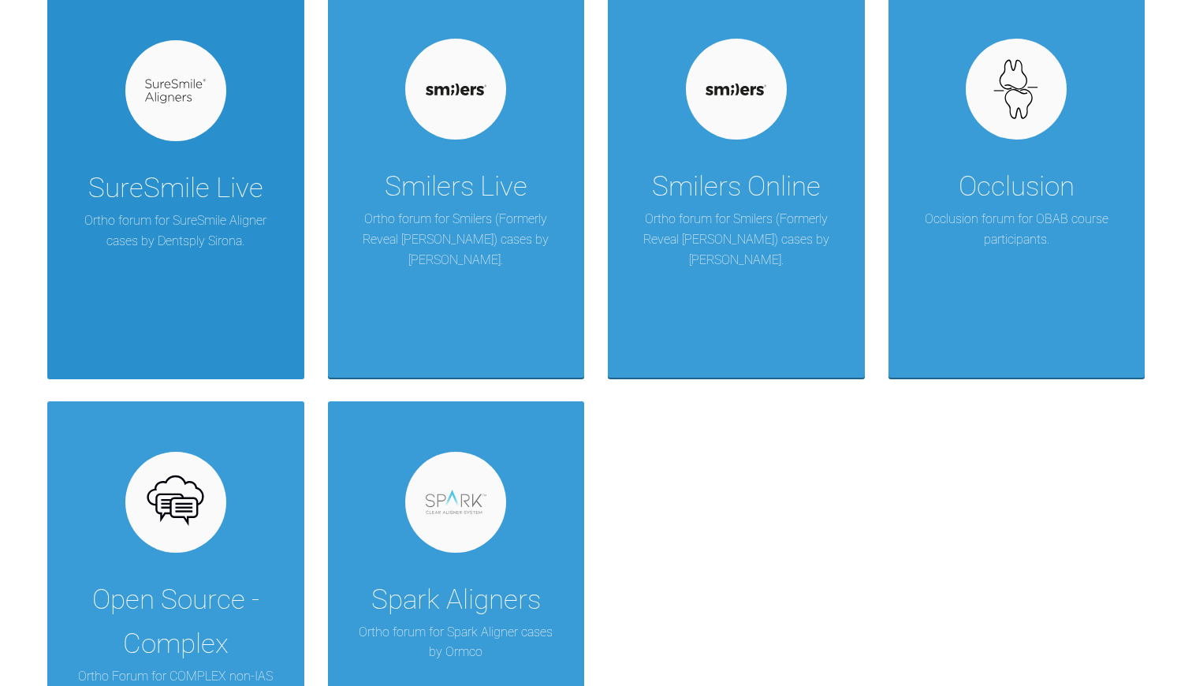
click at [218, 218] on p "Ortho forum for SureSmile Aligner cases by Dentsply Sirona." at bounding box center [176, 230] width 210 height 40
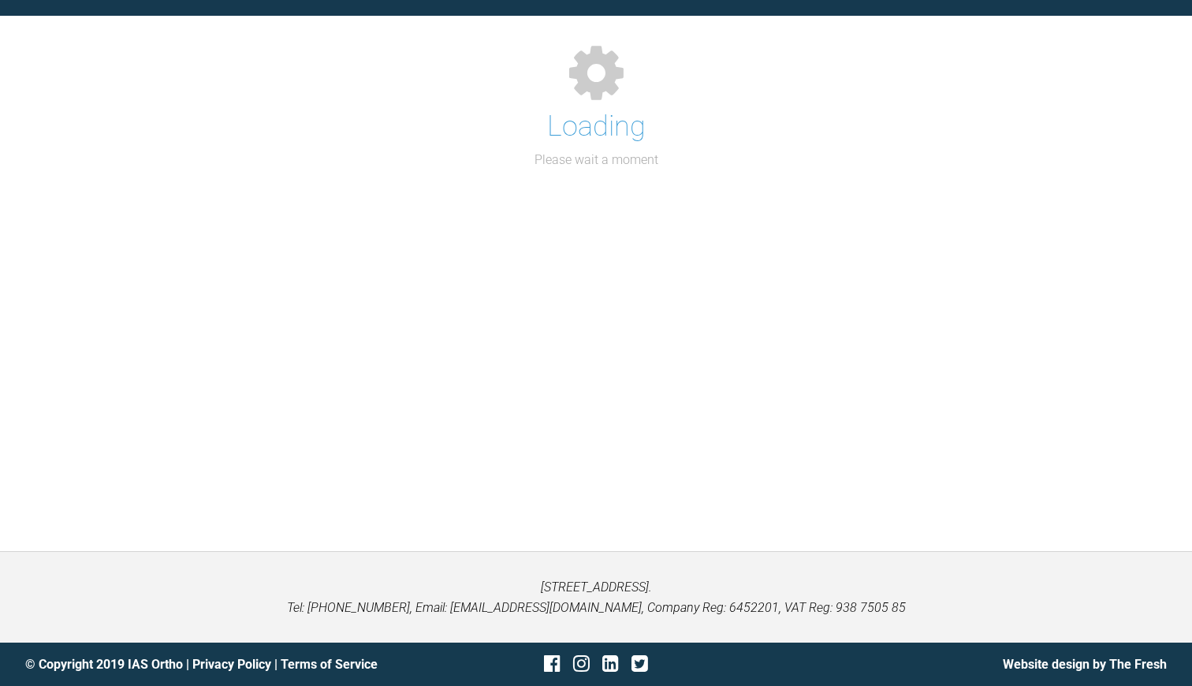
scroll to position [162, 0]
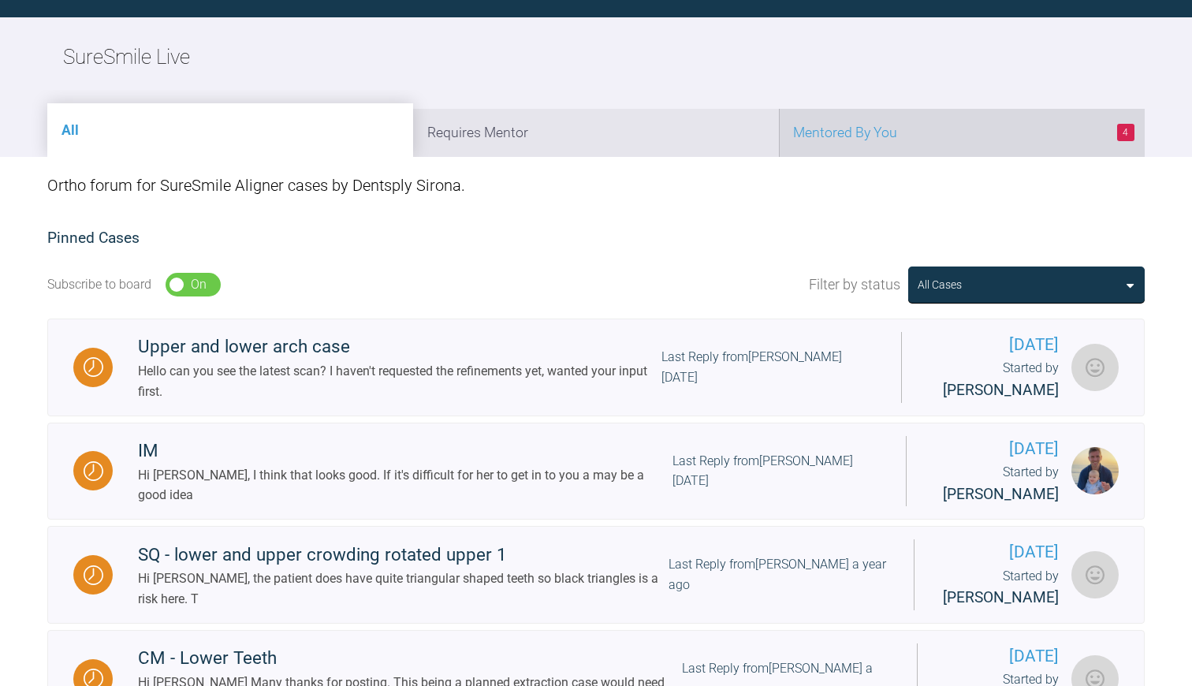
click at [879, 125] on li "4 Mentored By You" at bounding box center [962, 133] width 366 height 48
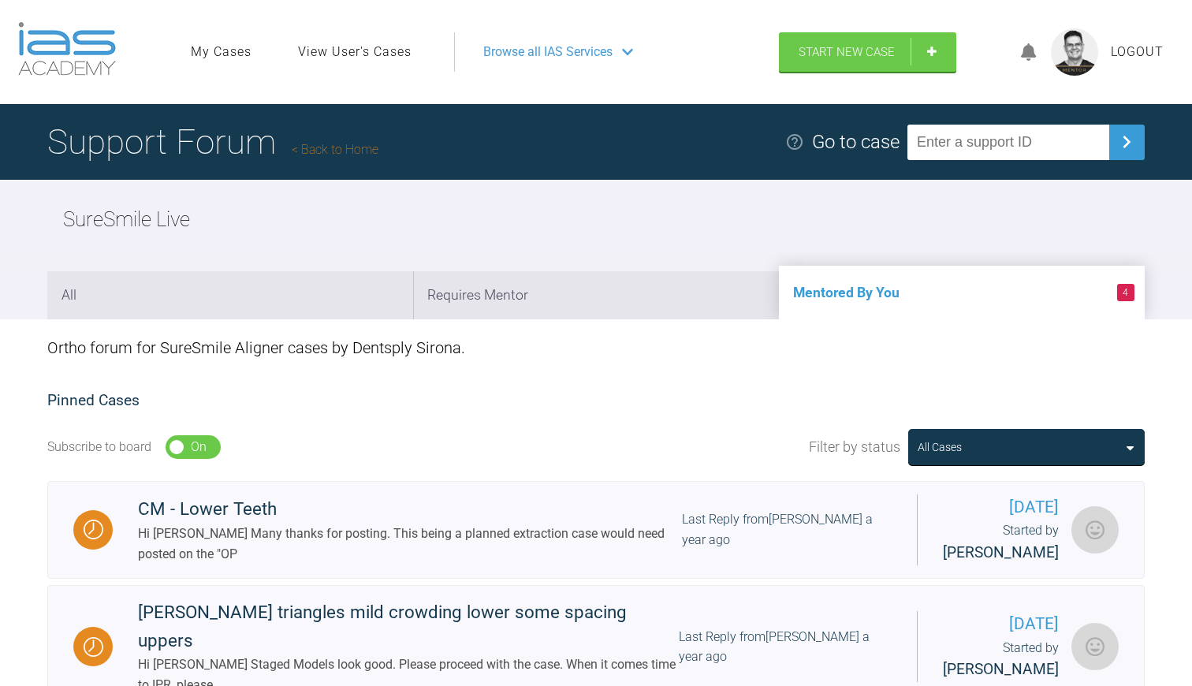
scroll to position [0, 0]
click at [353, 147] on link "Back to Home" at bounding box center [335, 149] width 87 height 15
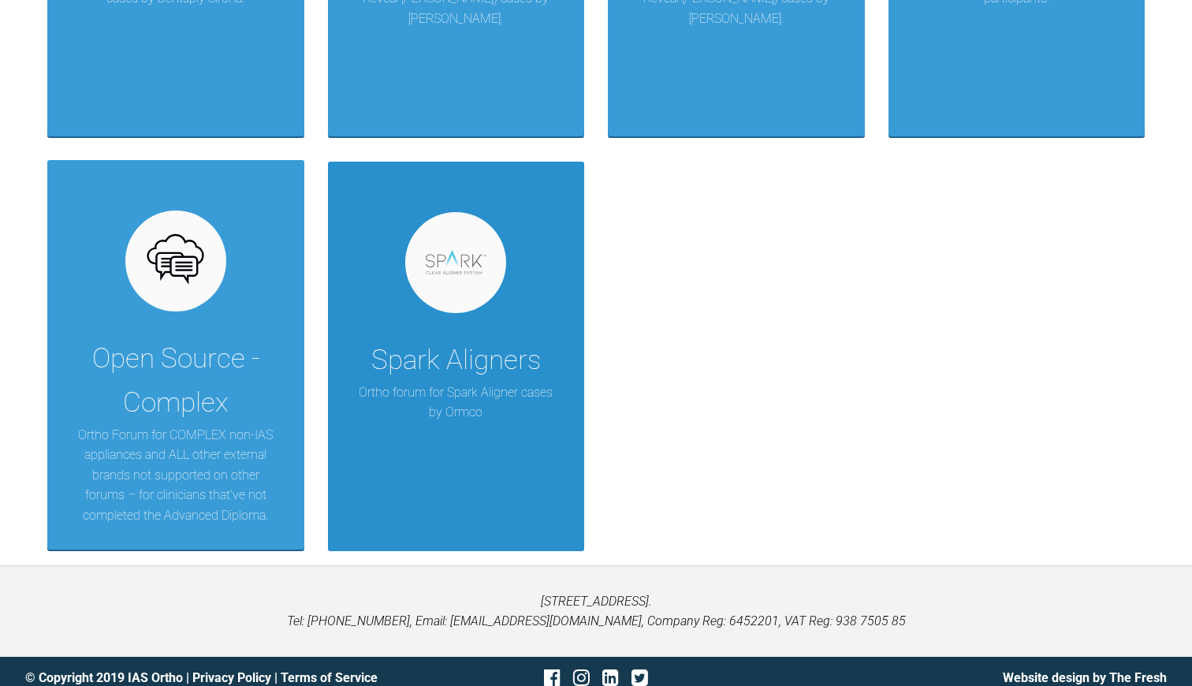
click at [432, 393] on p "Ortho forum for Spark Aligner cases by Ormco" at bounding box center [457, 402] width 210 height 40
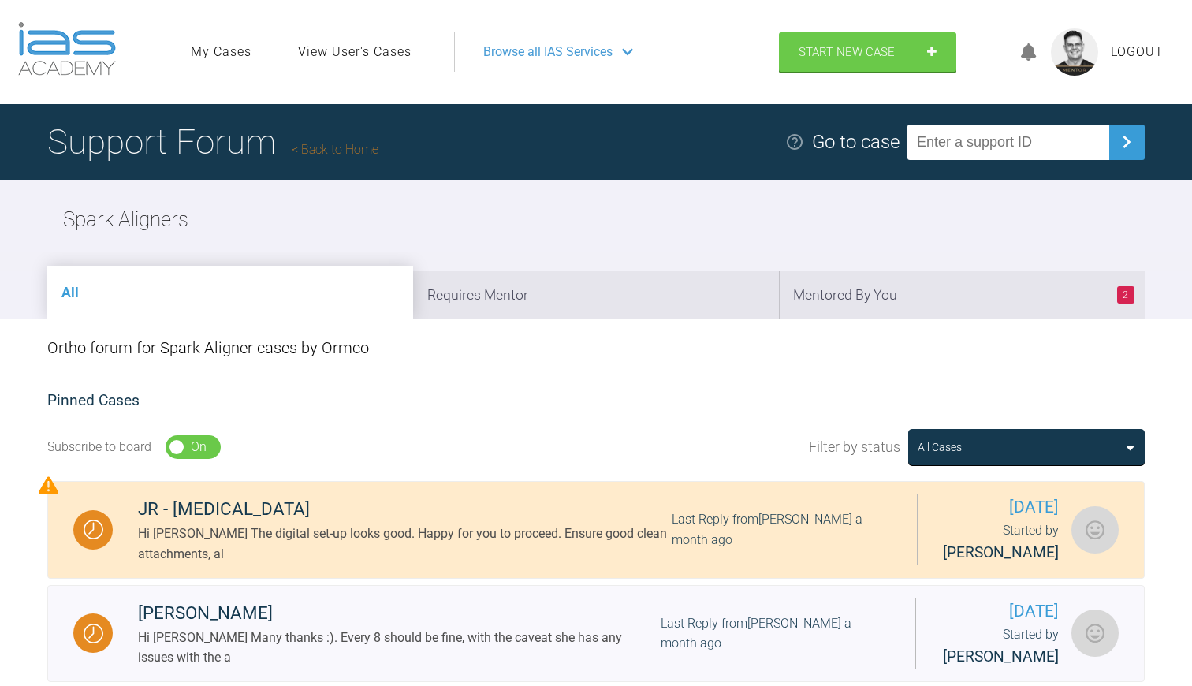
click at [340, 147] on link "Back to Home" at bounding box center [335, 149] width 87 height 15
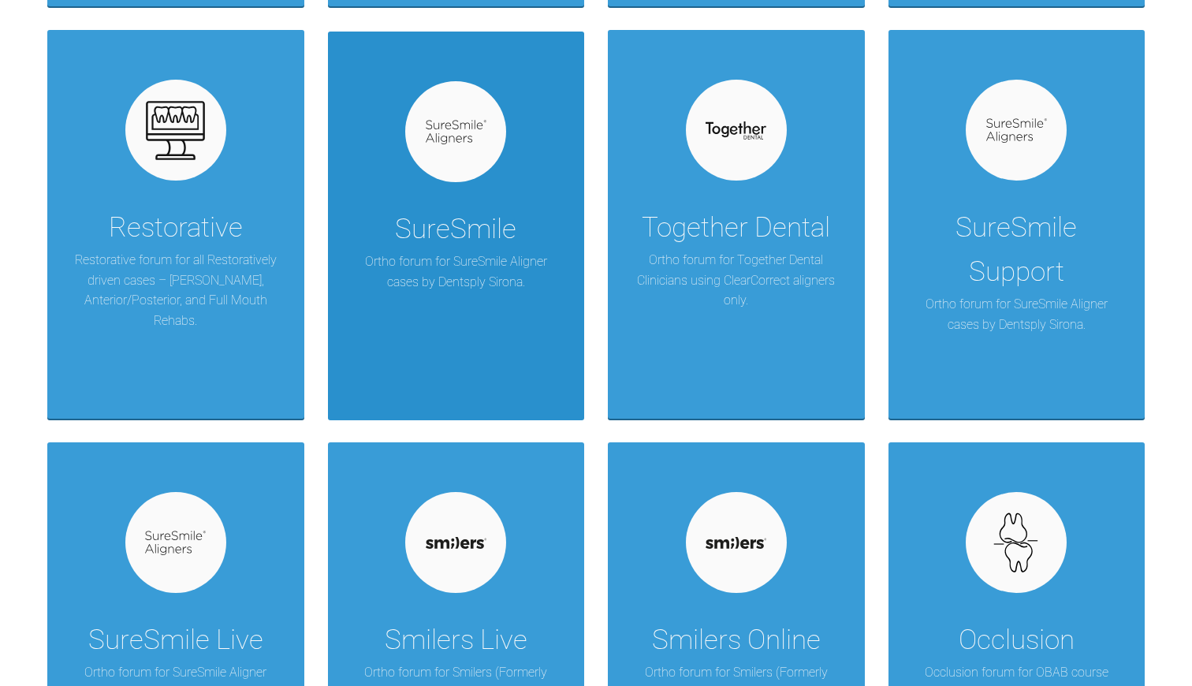
scroll to position [1152, 0]
click at [473, 270] on p "Ortho forum for SureSmile Aligner cases by Dentsply Sirona." at bounding box center [457, 271] width 210 height 40
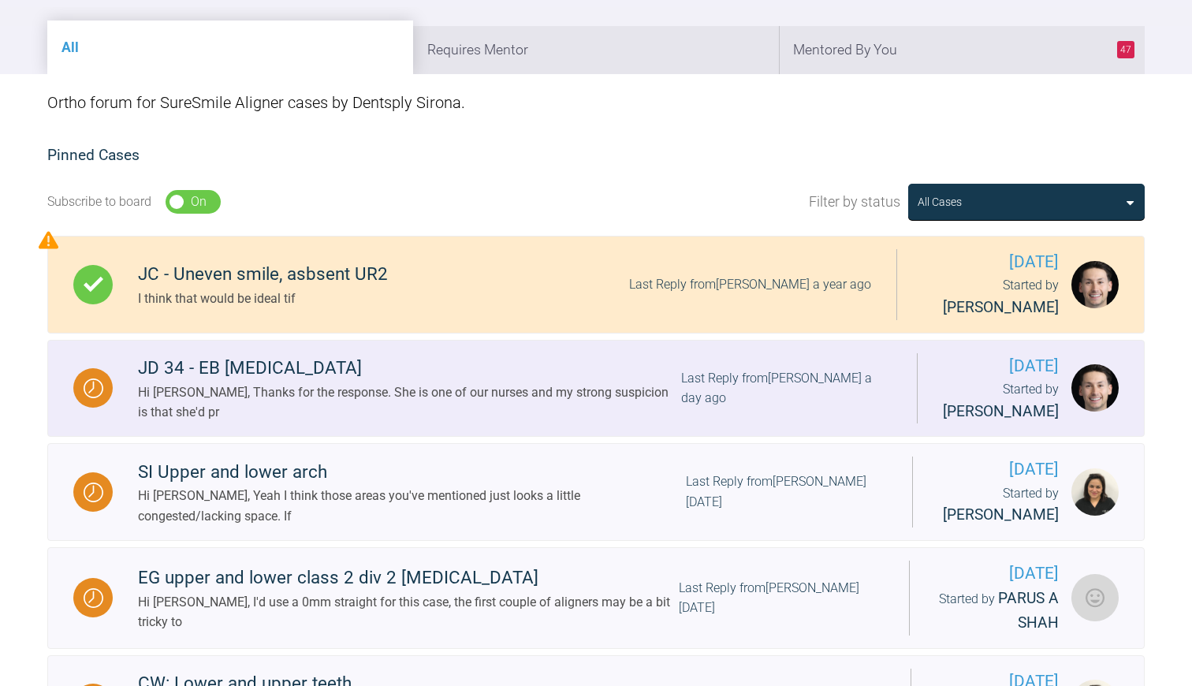
scroll to position [256, 0]
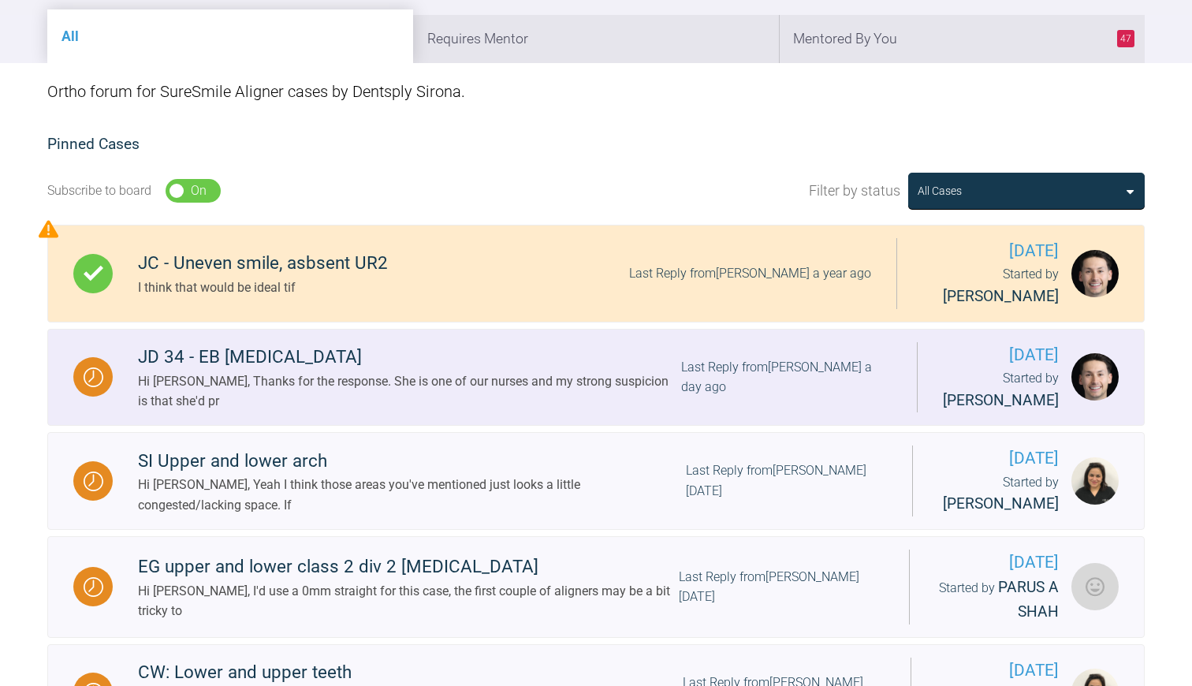
click at [540, 396] on div "Hi [PERSON_NAME], Thanks for the response. She is one of our nurses and my stro…" at bounding box center [409, 391] width 543 height 40
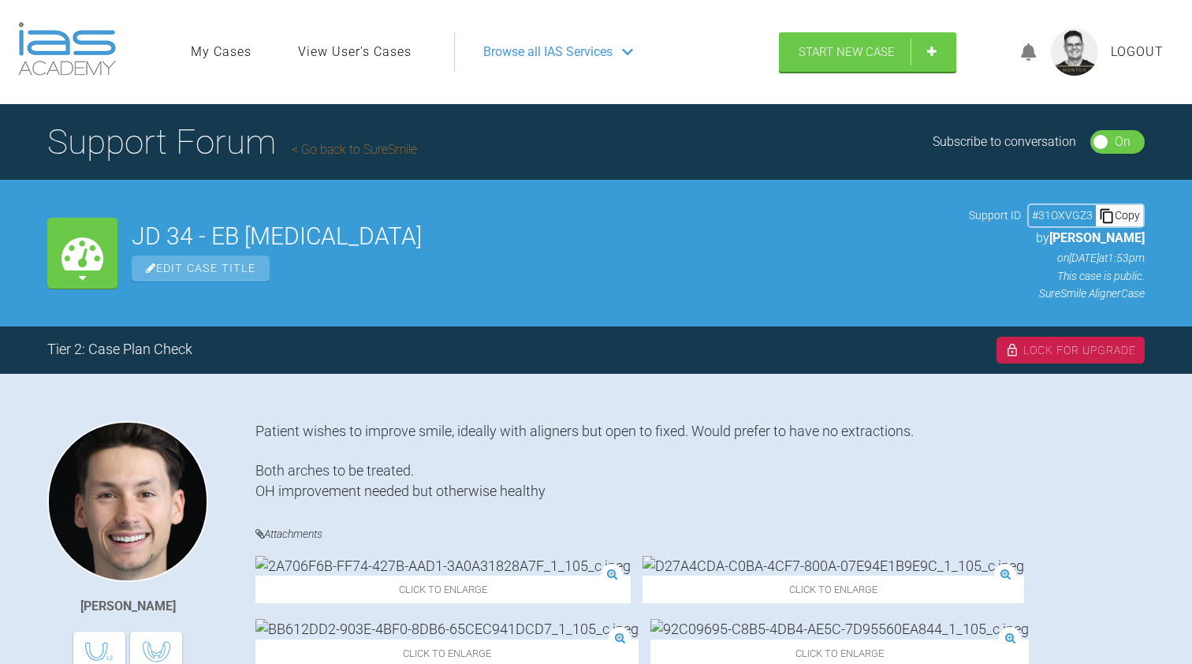
click at [366, 150] on link "Go back to SureSmile" at bounding box center [354, 149] width 125 height 15
